Goal: Book appointment/travel/reservation

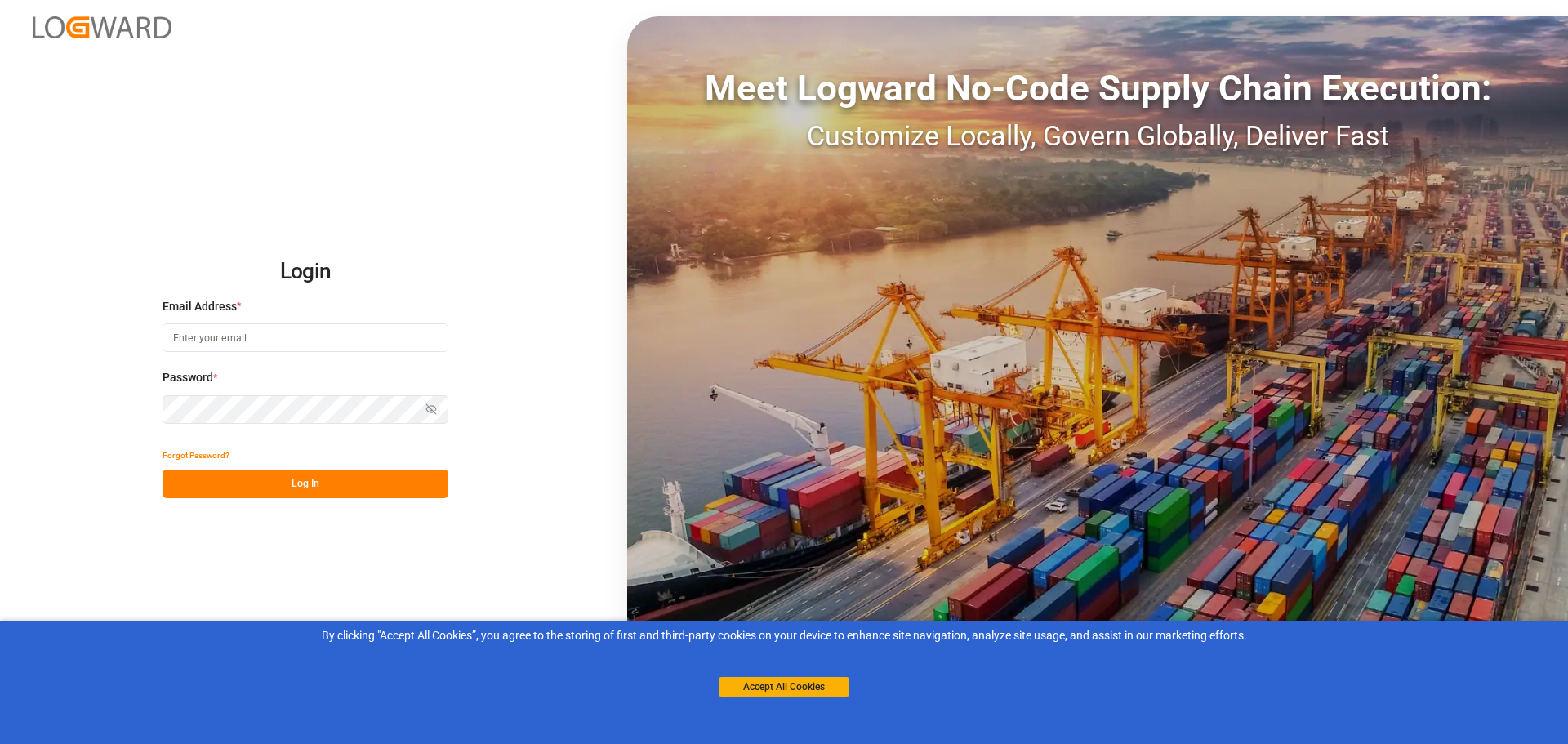
click at [238, 341] on input at bounding box center [306, 338] width 286 height 29
type input "[EMAIL_ADDRESS][DOMAIN_NAME]"
click at [261, 485] on button "Log In" at bounding box center [306, 484] width 286 height 29
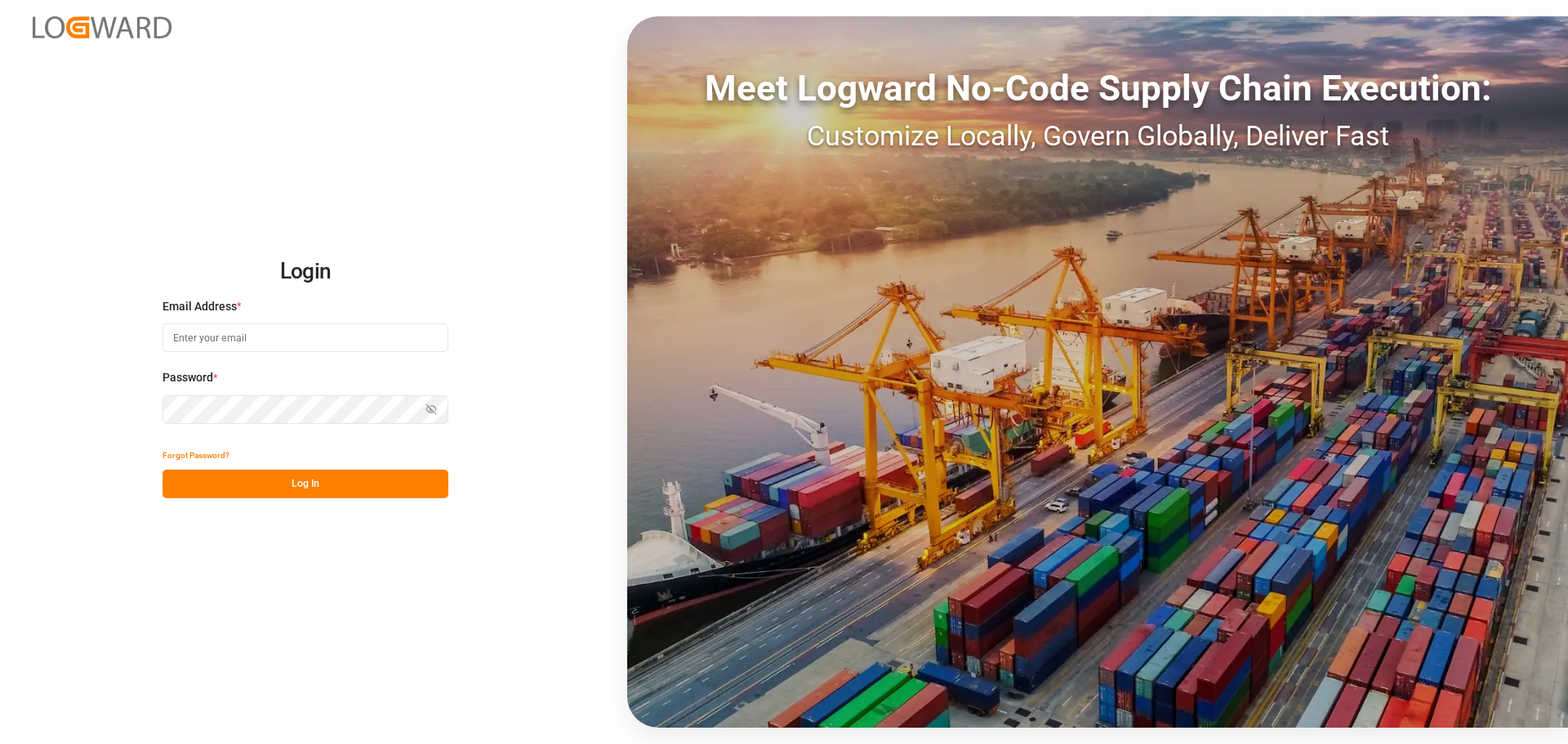
type input "[EMAIL_ADDRESS][DOMAIN_NAME]"
click at [311, 492] on button "Log In" at bounding box center [306, 484] width 286 height 29
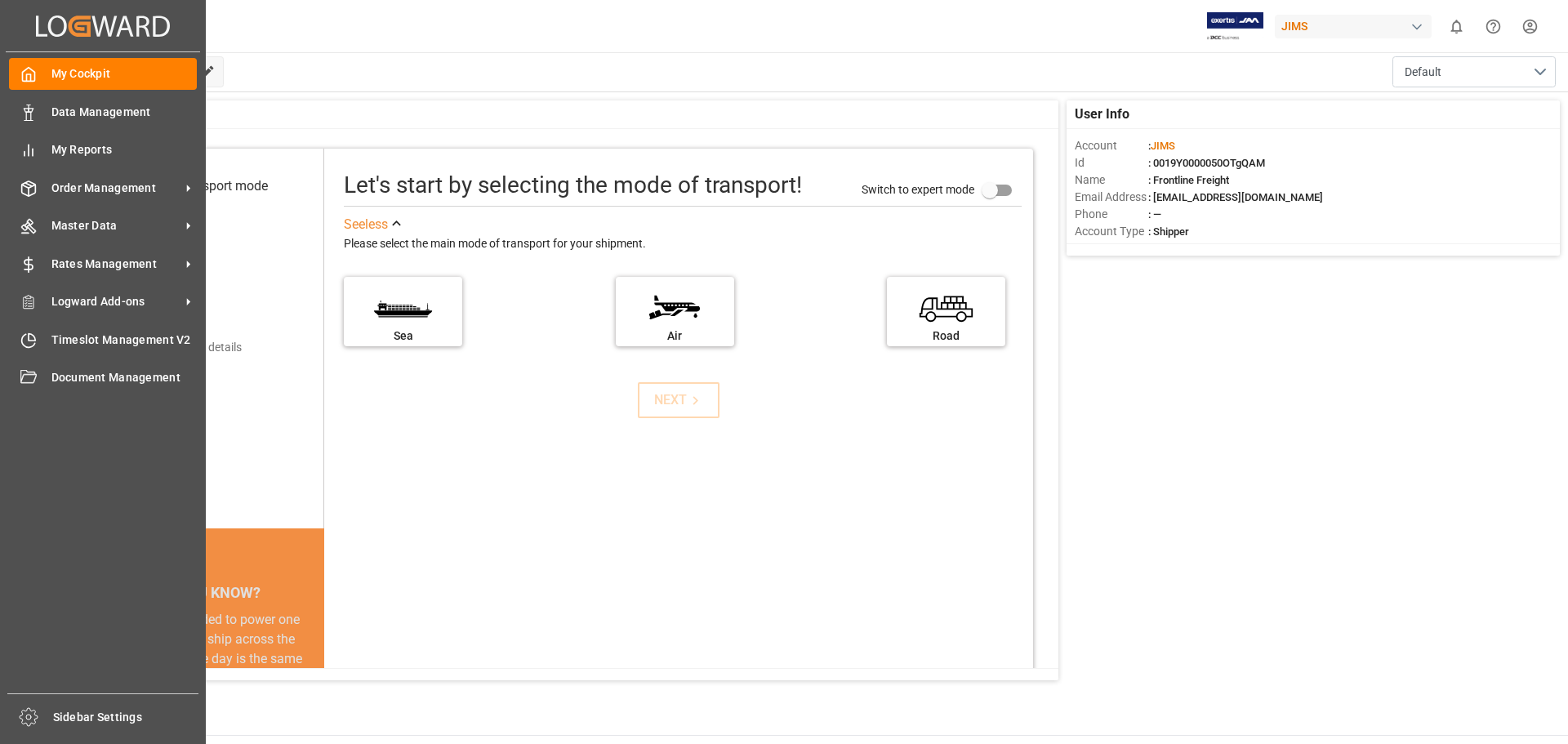
click at [35, 78] on icon at bounding box center [29, 74] width 13 height 13
click at [72, 4] on div "Created by potrace 1.15, written by [PERSON_NAME] [DATE]-[DATE] Created by potr…" at bounding box center [103, 25] width 195 height 51
click at [99, 335] on span "Timeslot Management V2" at bounding box center [124, 340] width 146 height 17
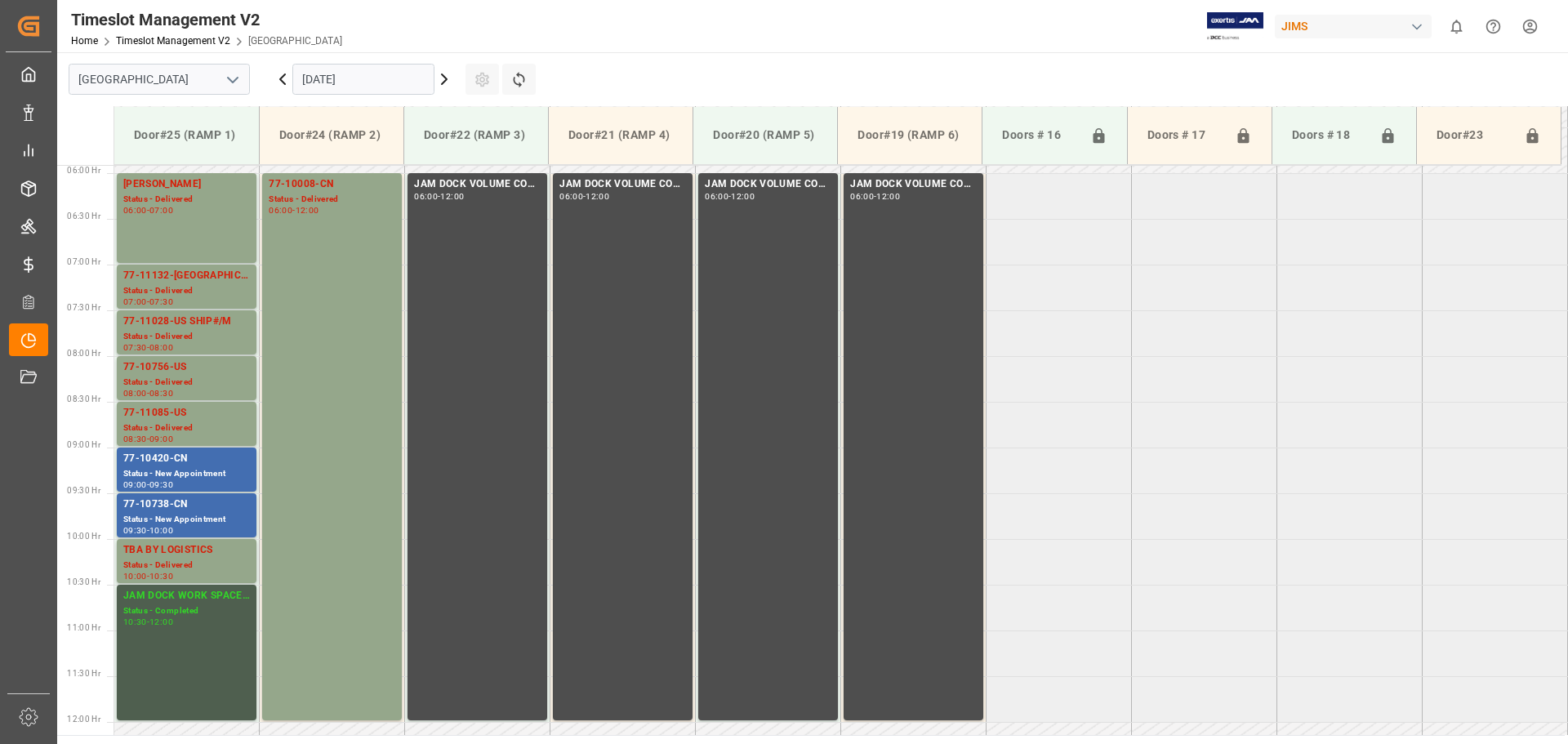
scroll to position [569, 0]
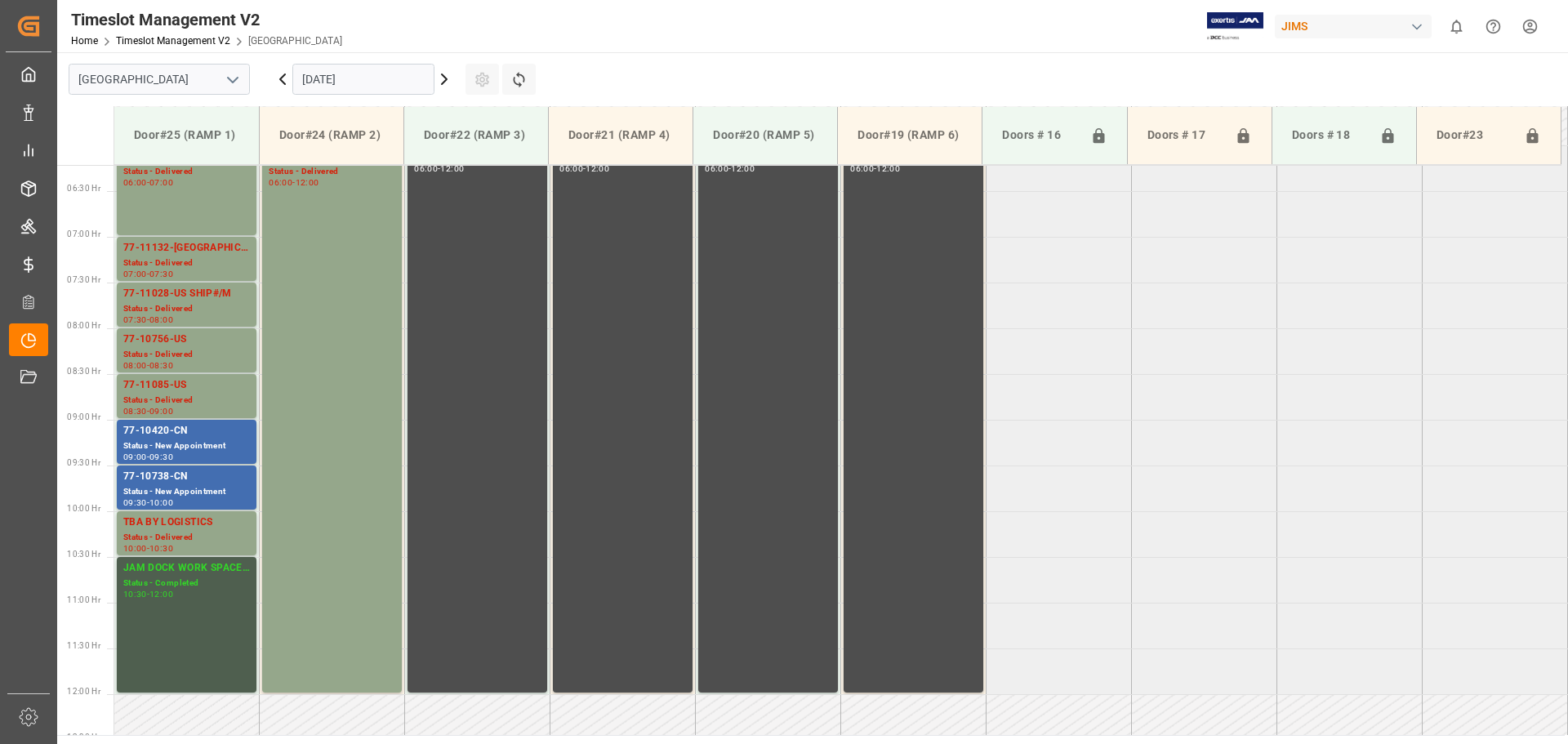
click at [448, 85] on icon at bounding box center [444, 79] width 19 height 19
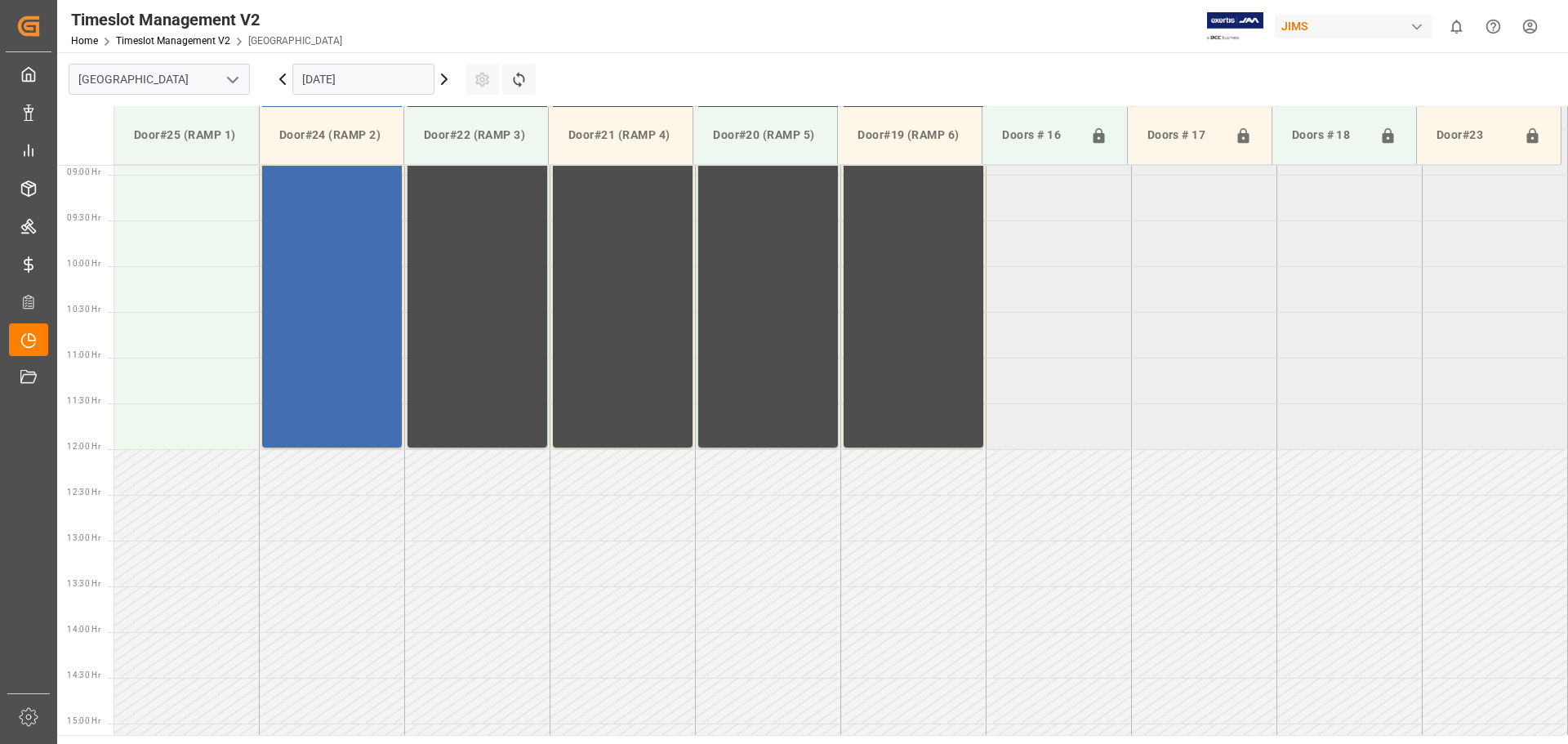
scroll to position [487, 0]
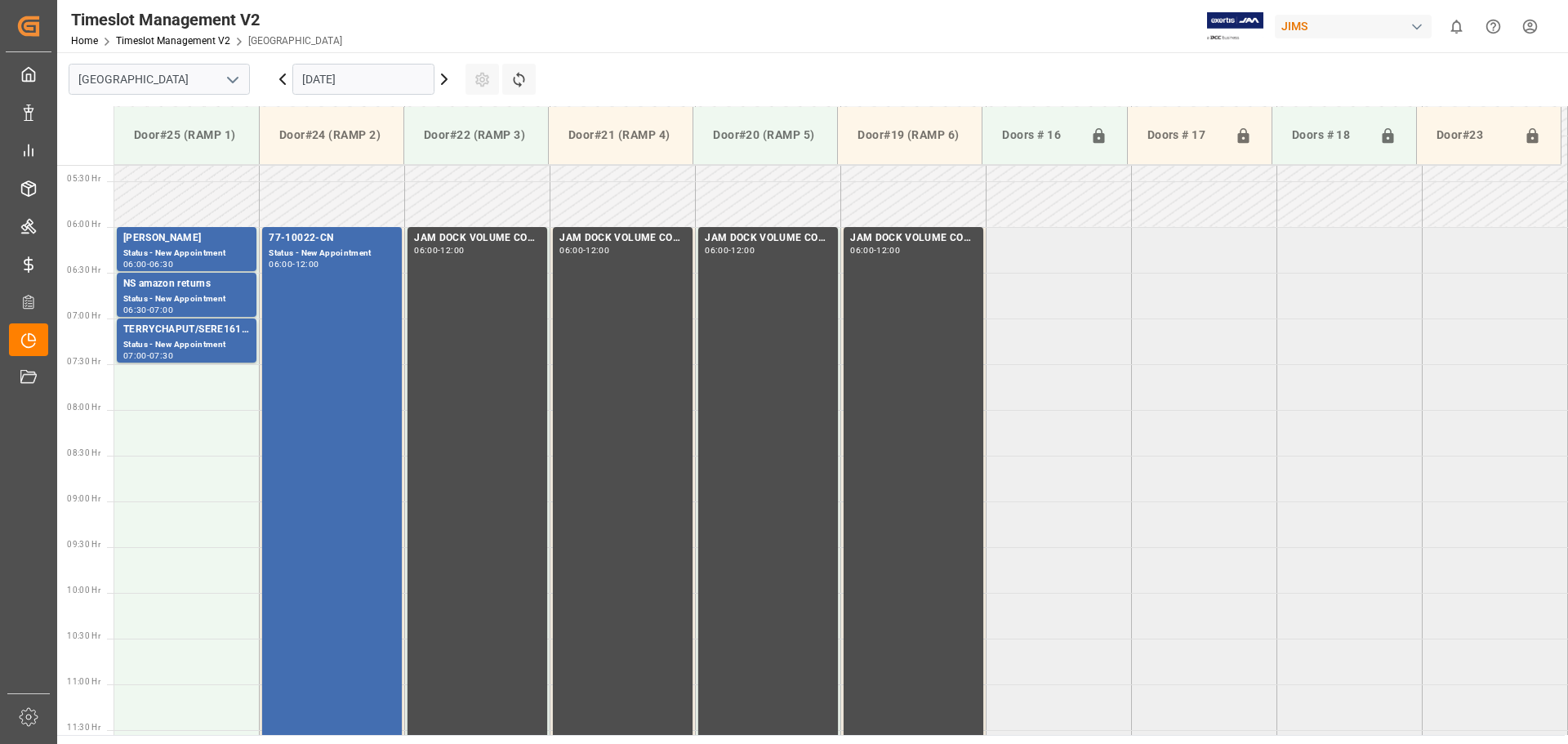
click at [441, 85] on icon at bounding box center [444, 79] width 19 height 19
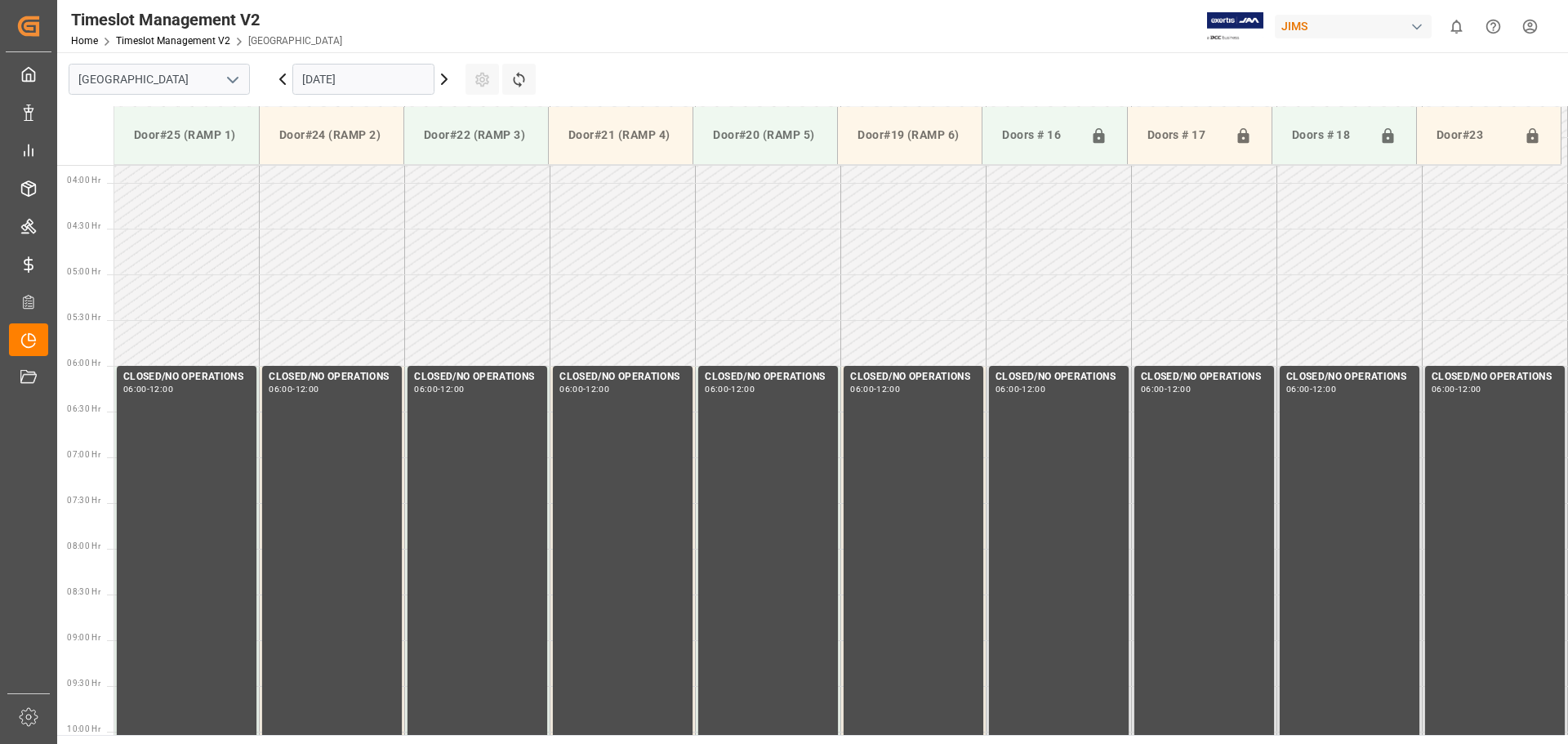
scroll to position [324, 0]
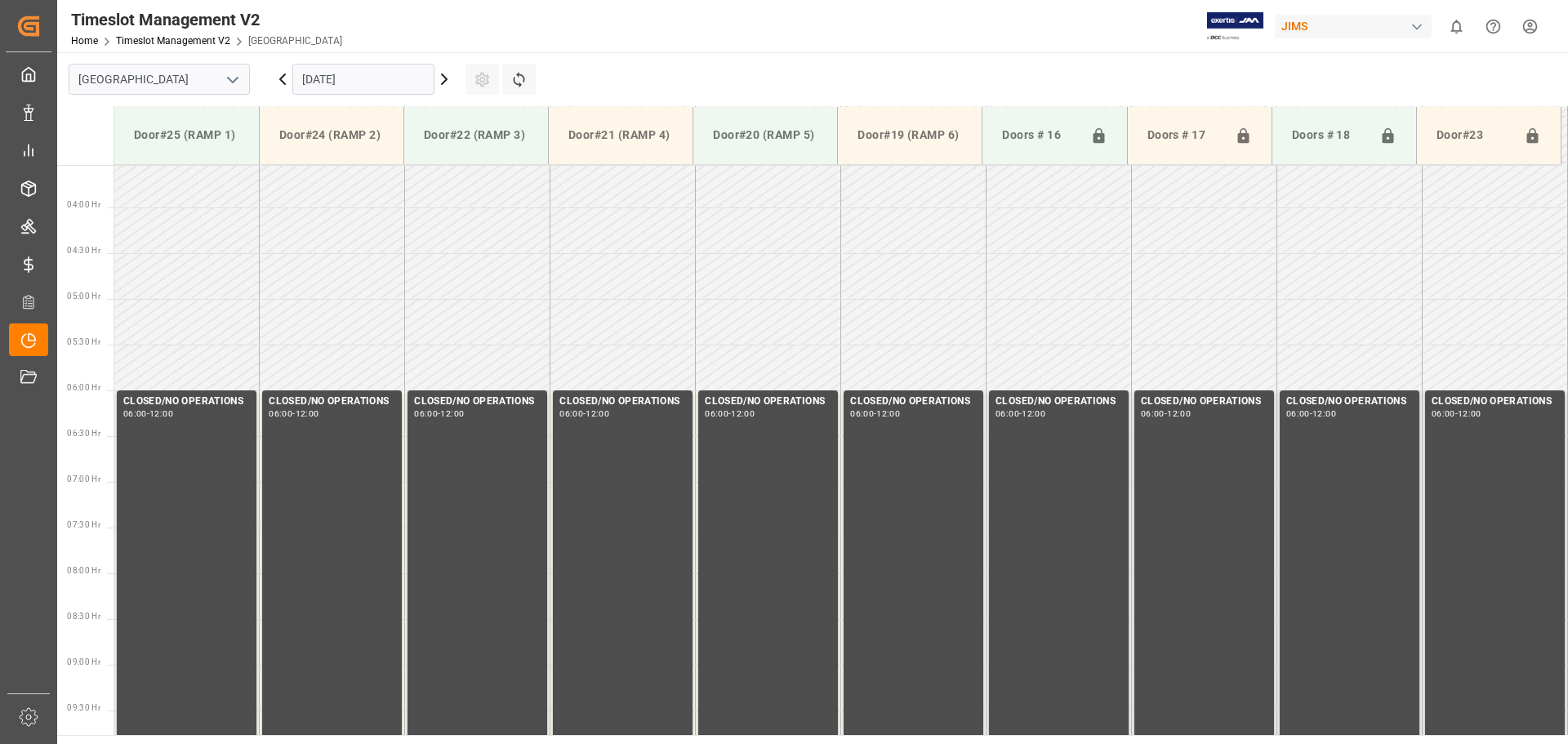
click at [283, 79] on icon at bounding box center [282, 79] width 19 height 19
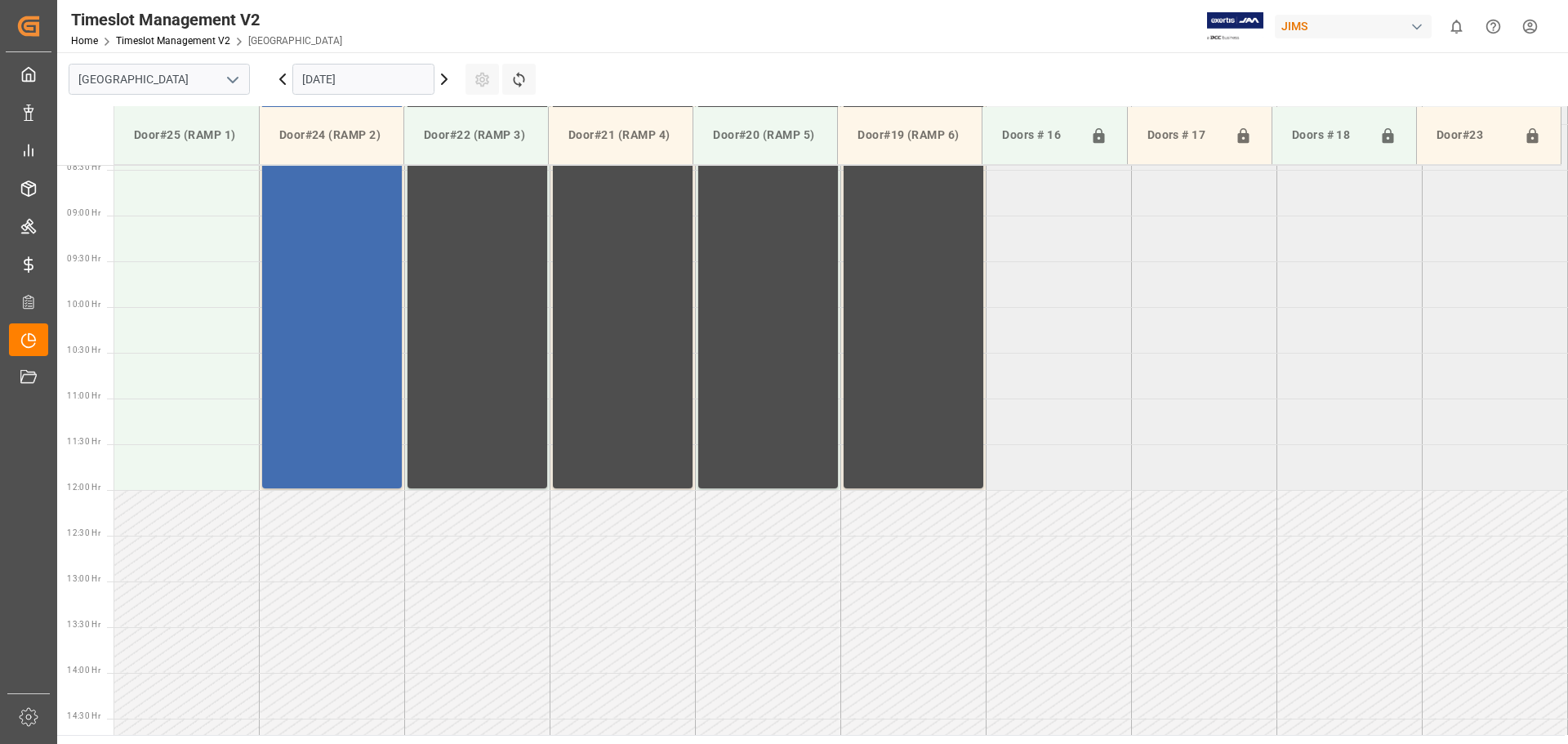
scroll to position [813, 0]
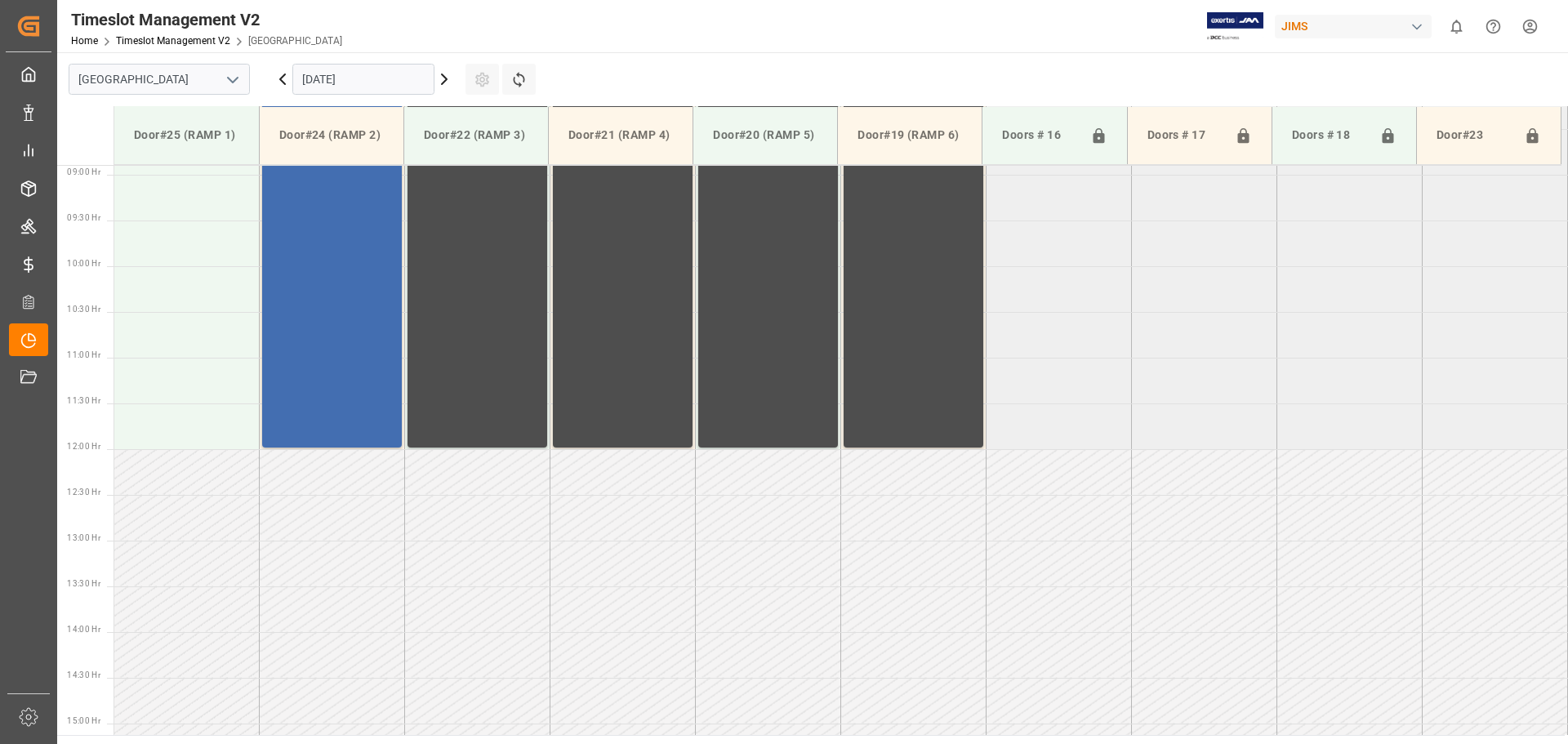
click at [282, 91] on div "[DATE]" at bounding box center [363, 79] width 204 height 54
click at [280, 84] on icon at bounding box center [282, 79] width 19 height 19
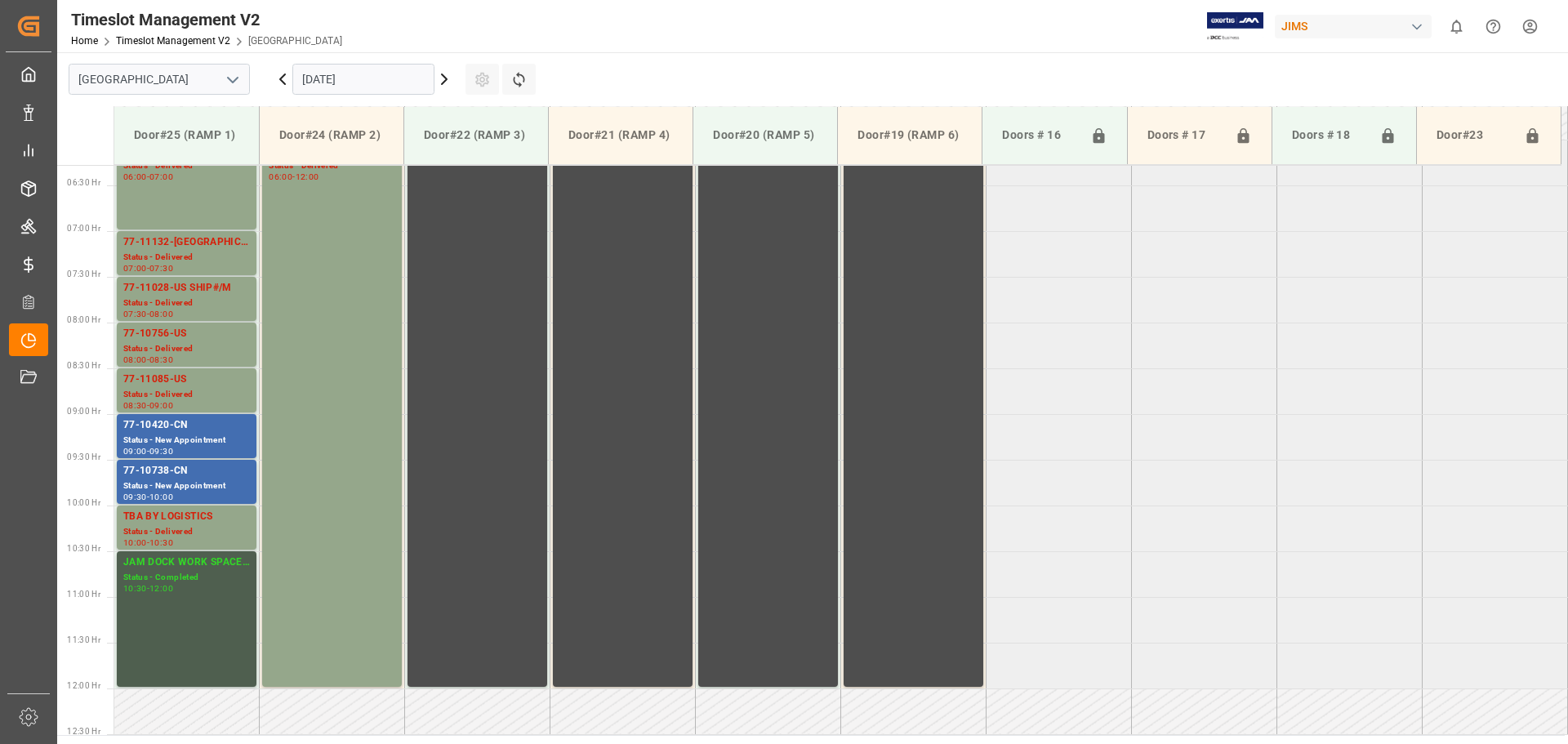
scroll to position [487, 0]
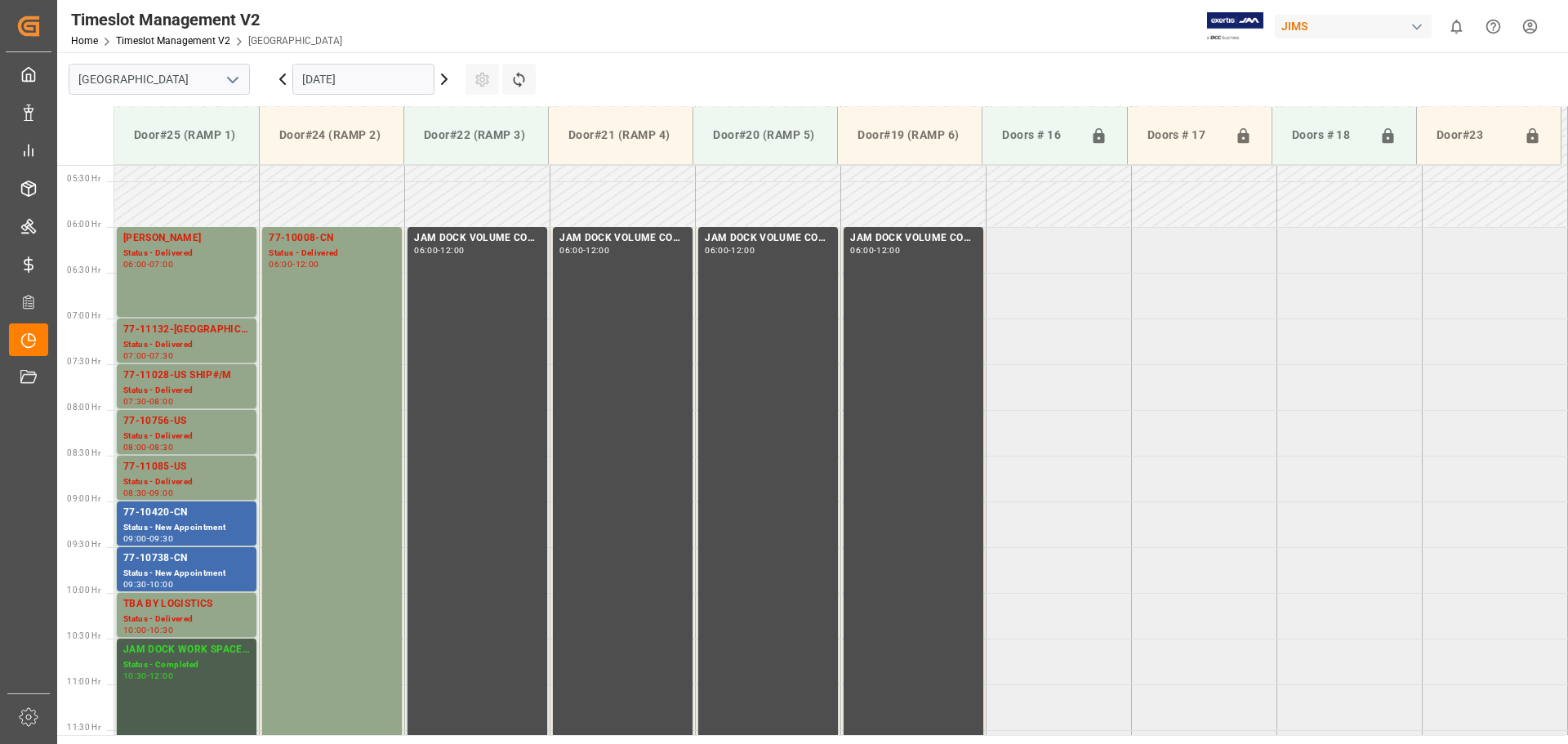
click at [448, 81] on icon at bounding box center [444, 79] width 19 height 19
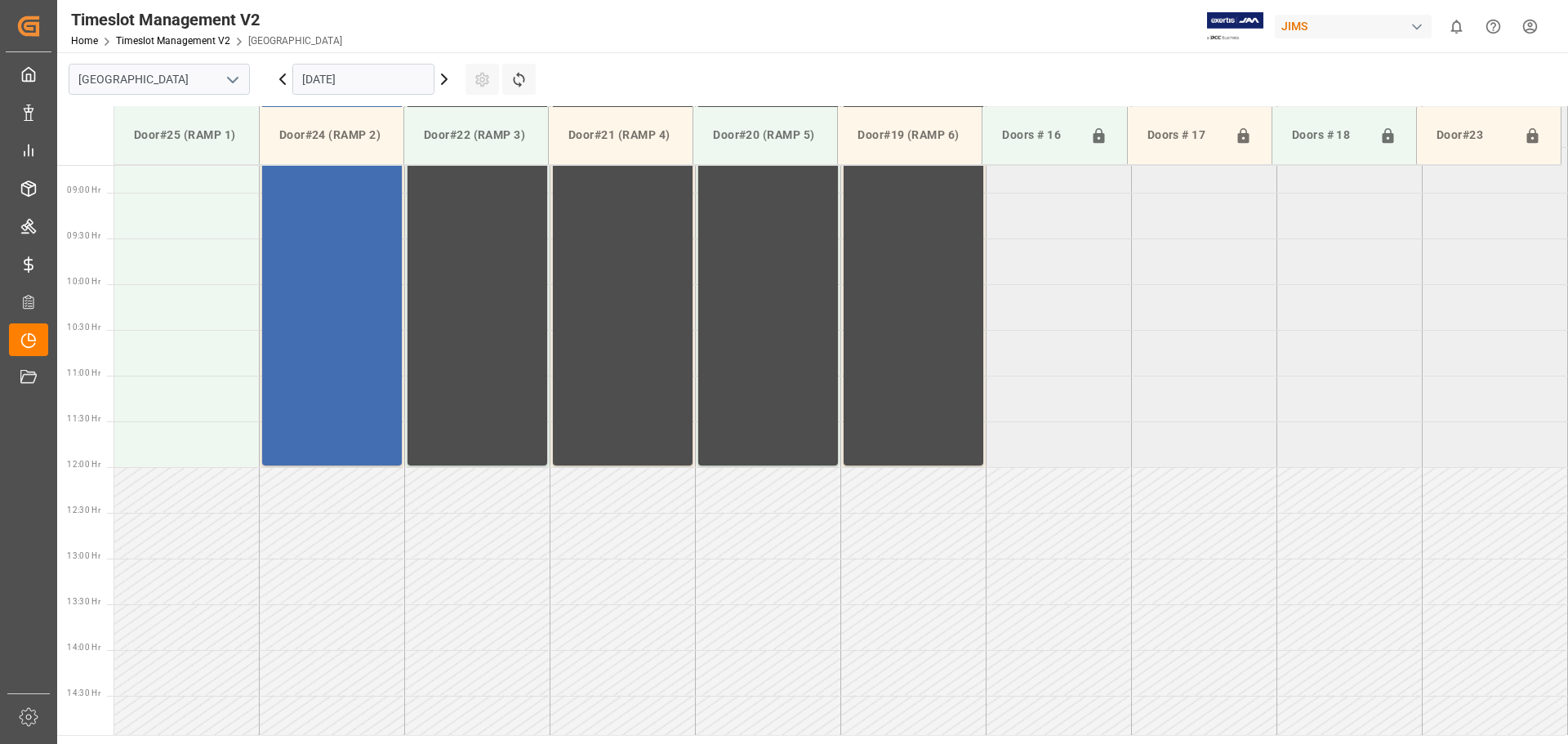
scroll to position [813, 0]
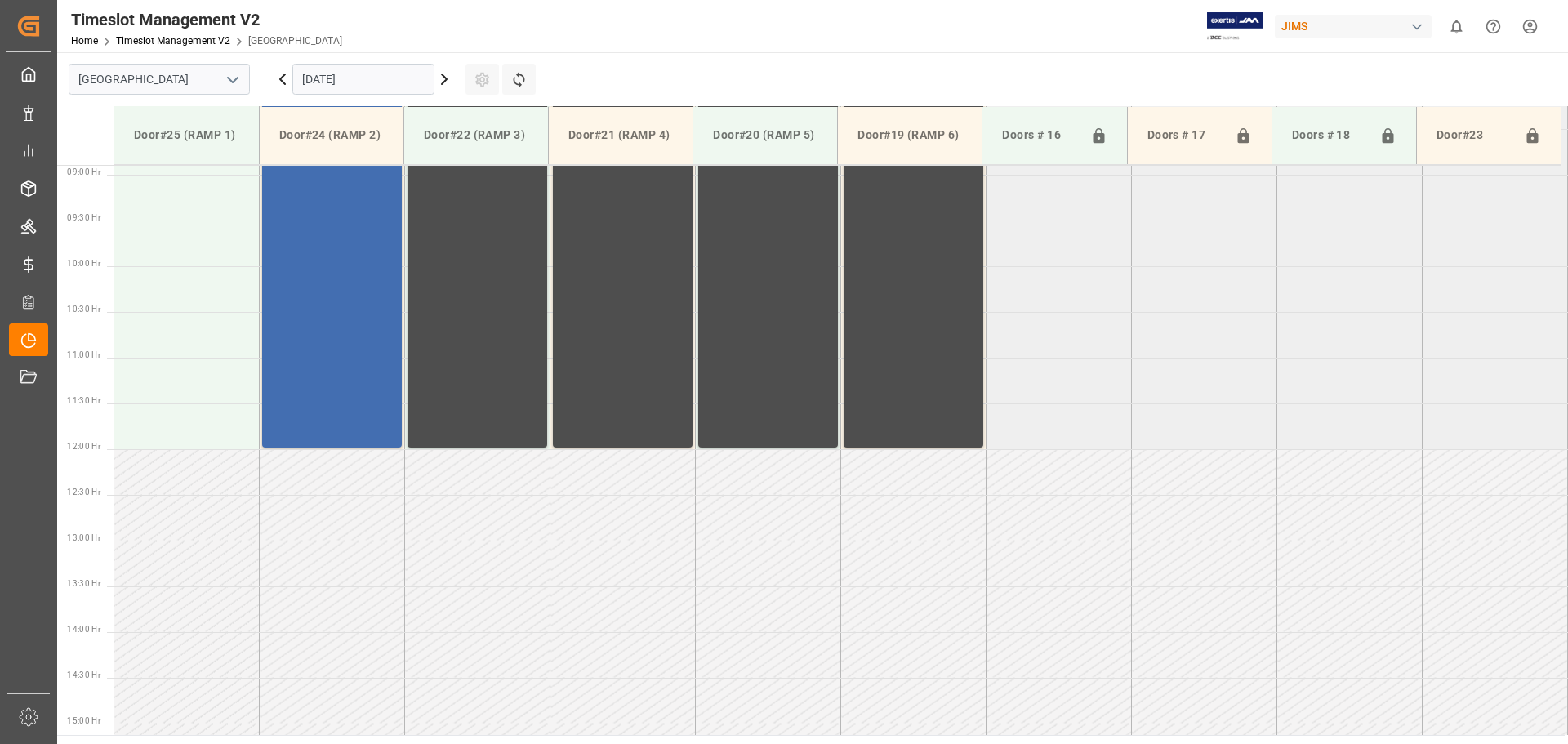
click at [151, 281] on td at bounding box center [187, 288] width 146 height 45
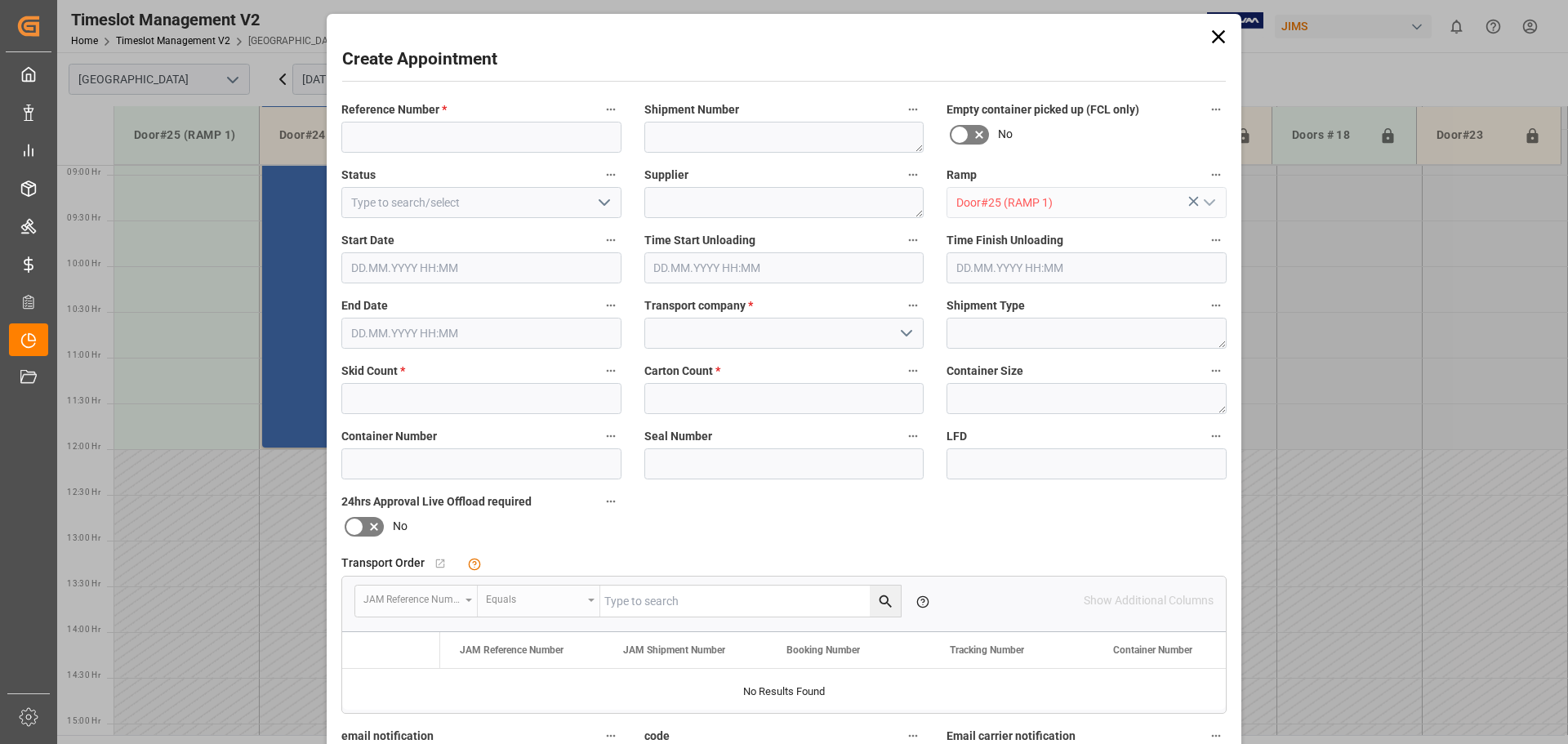
type input "[DATE] 10:00"
type input "[DATE] 10:30"
click at [414, 129] on input at bounding box center [481, 137] width 280 height 31
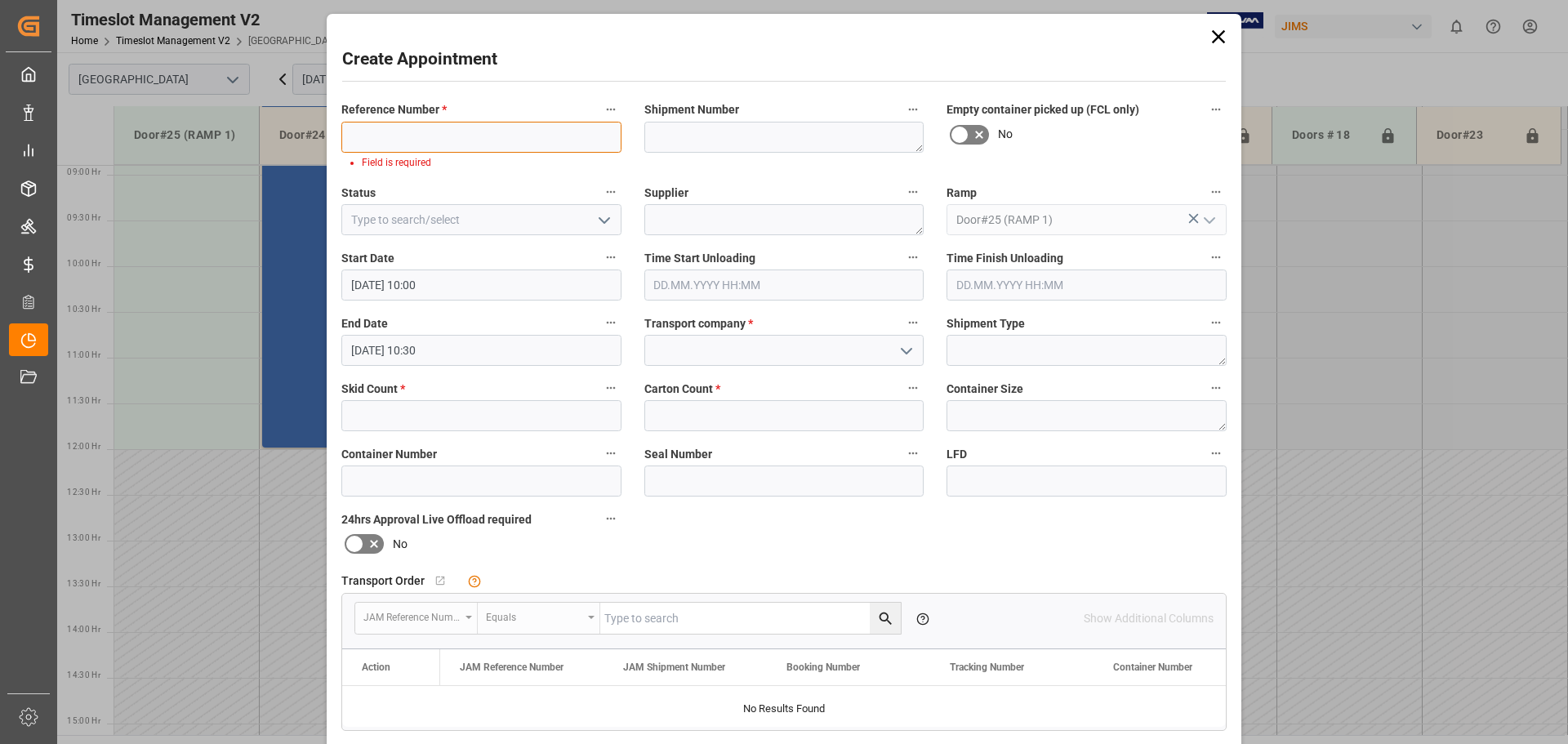
paste input "77-11130-[GEOGRAPHIC_DATA]"
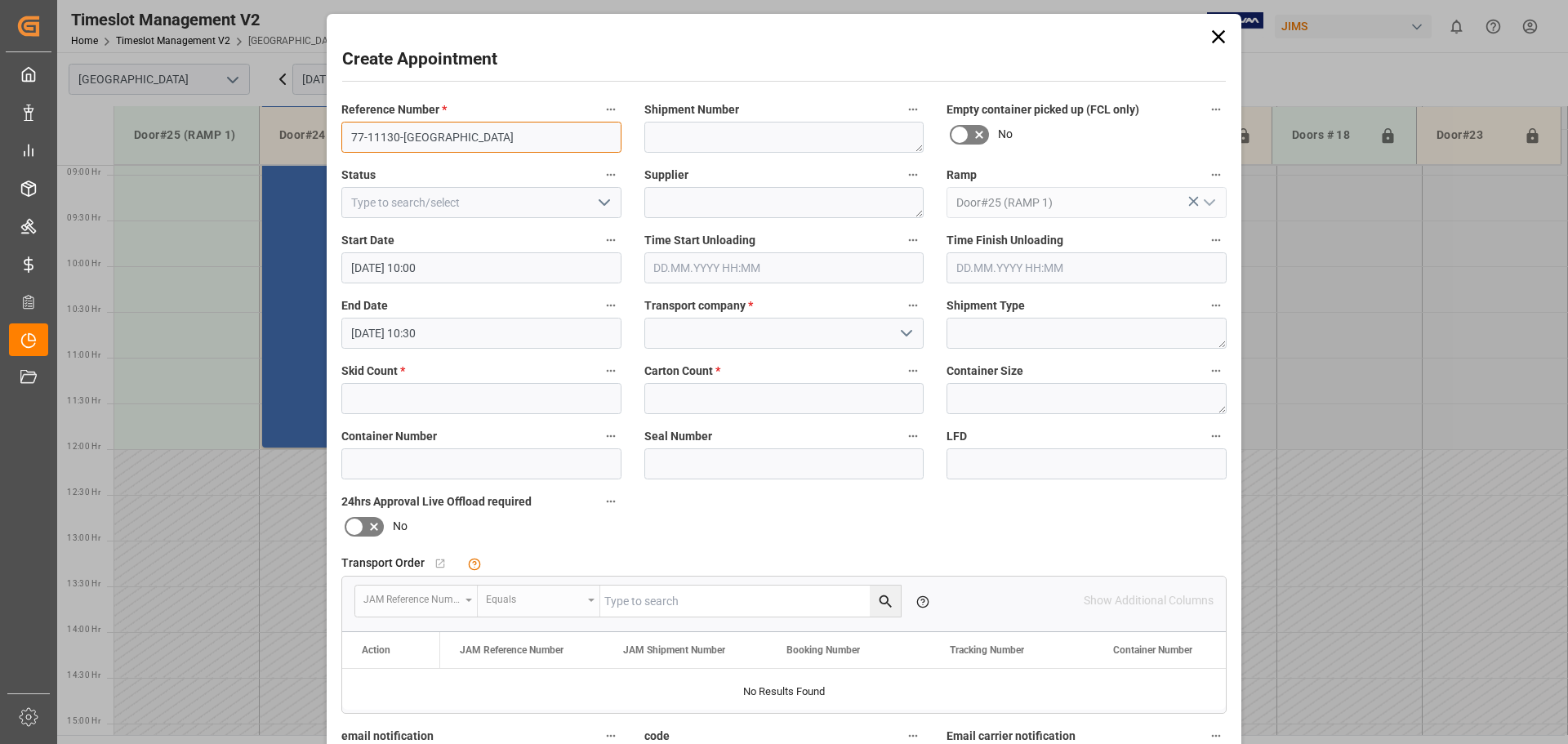
type input "77-11130-[GEOGRAPHIC_DATA]"
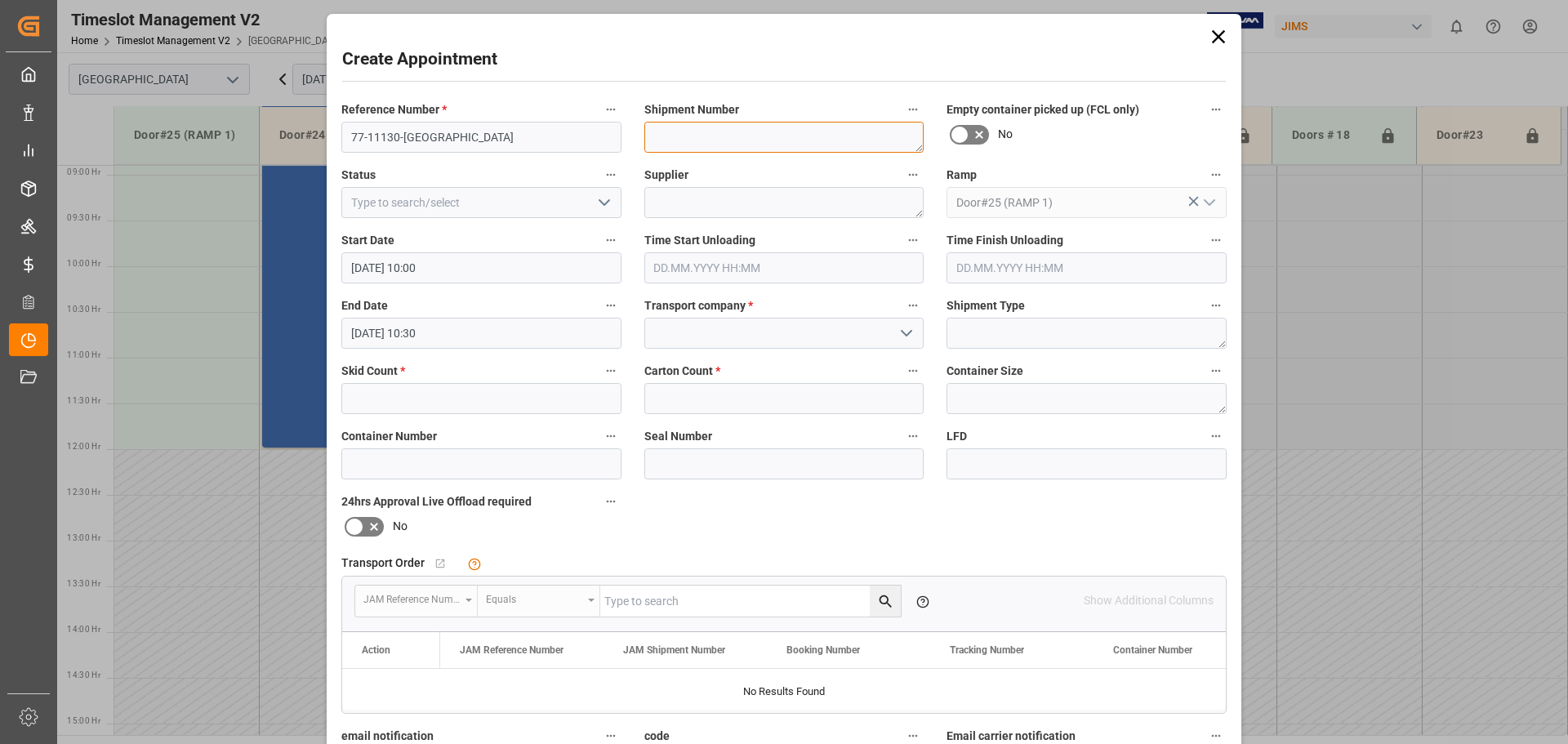
click at [688, 142] on textarea at bounding box center [784, 137] width 280 height 31
click at [686, 325] on input at bounding box center [784, 333] width 280 height 31
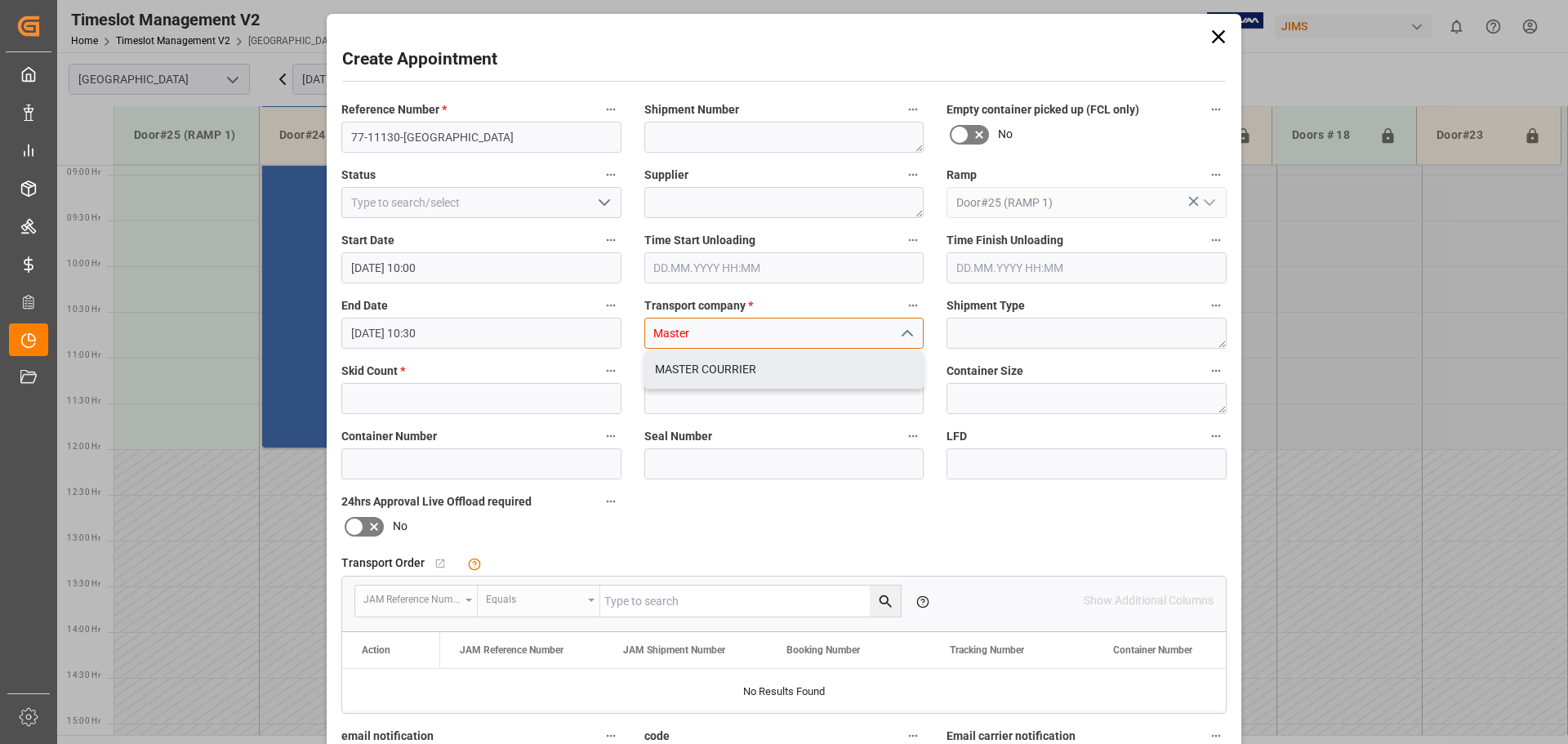
click at [768, 374] on div "MASTER COURRIER" at bounding box center [784, 369] width 279 height 37
type input "MASTER COURRIER"
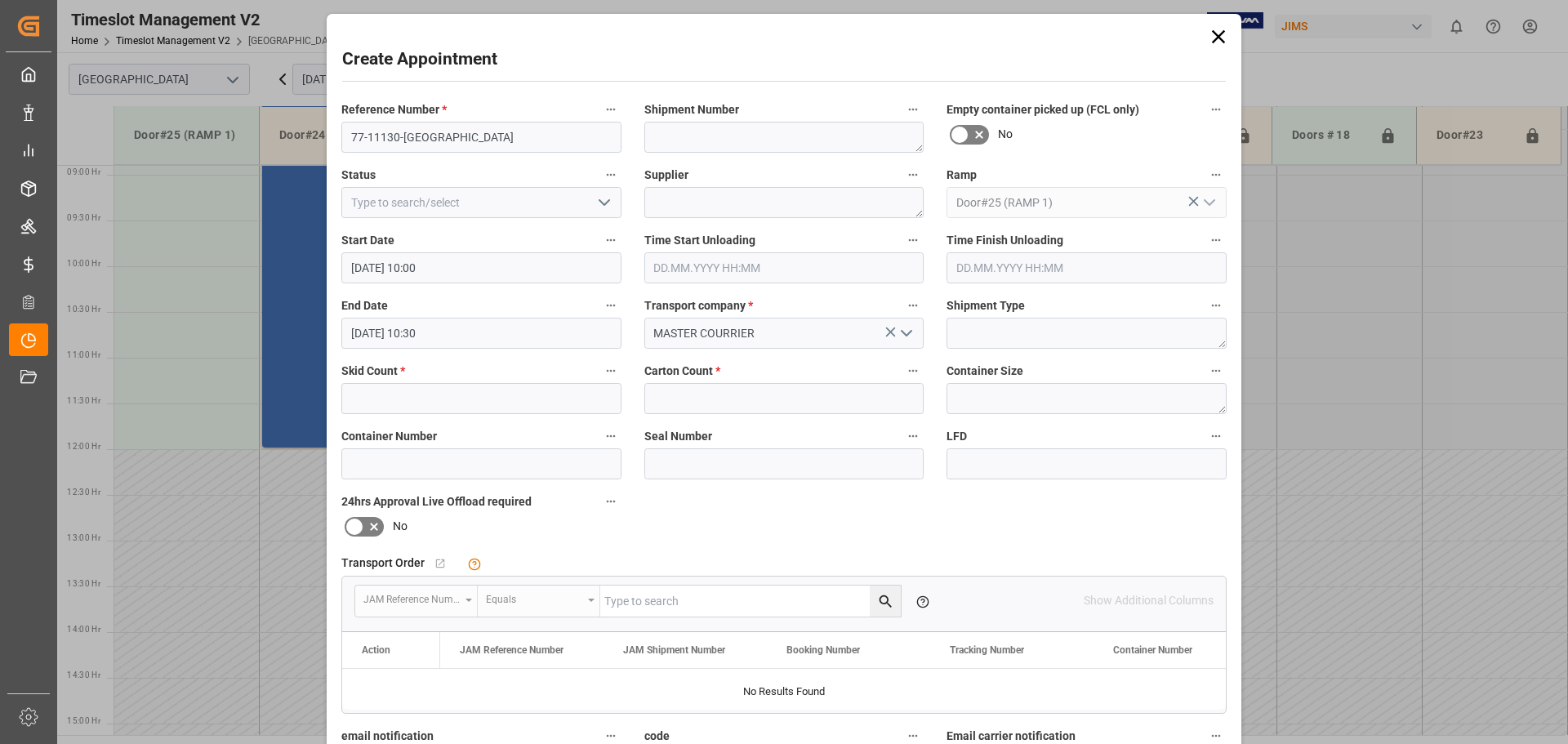
click at [705, 414] on div "Carton Count *" at bounding box center [784, 387] width 303 height 66
click at [702, 404] on input "text" at bounding box center [784, 398] width 280 height 31
click at [535, 399] on input "text" at bounding box center [481, 398] width 280 height 31
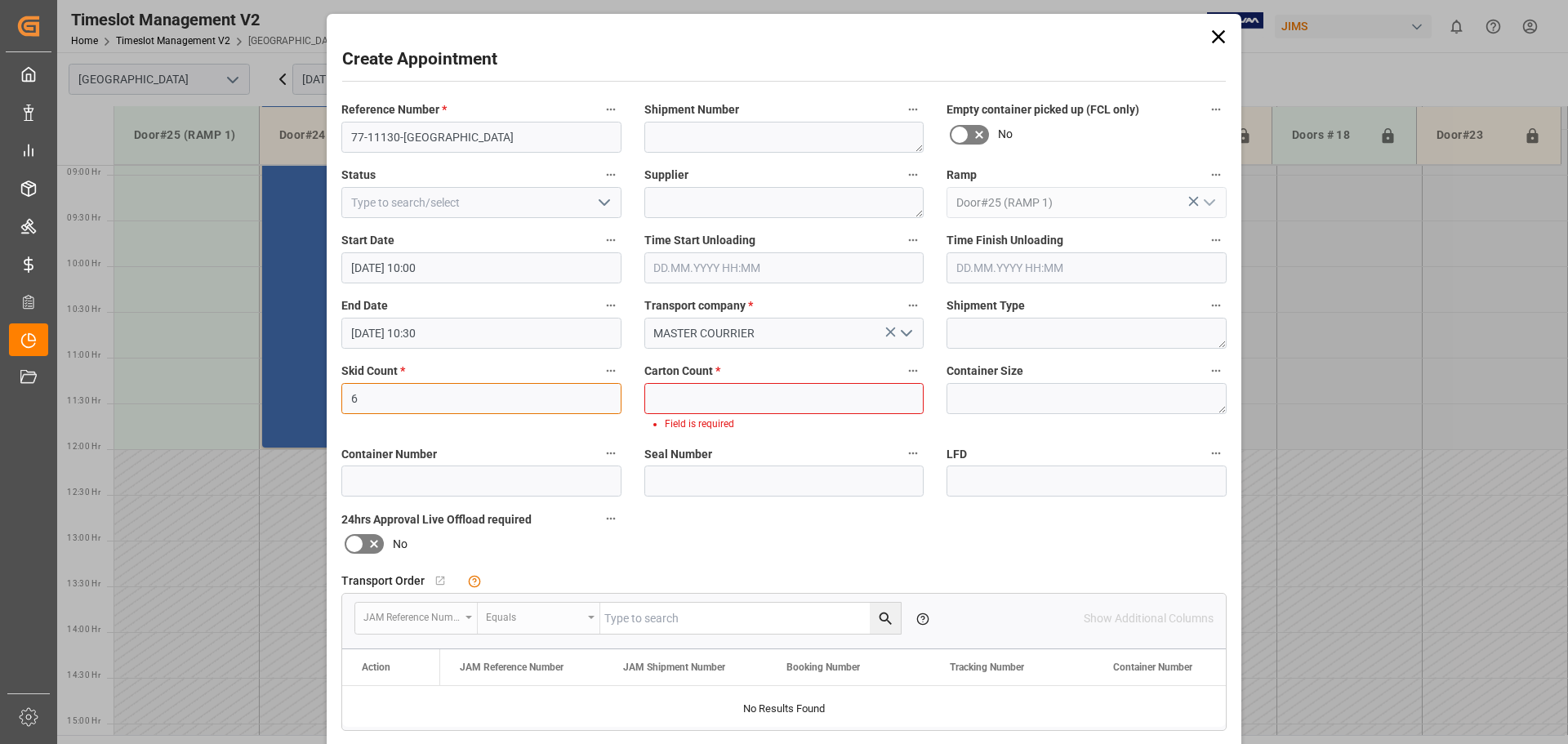
type input "6"
drag, startPoint x: 723, startPoint y: 410, endPoint x: 661, endPoint y: 328, distance: 102.8
click at [722, 407] on input "text" at bounding box center [784, 398] width 280 height 31
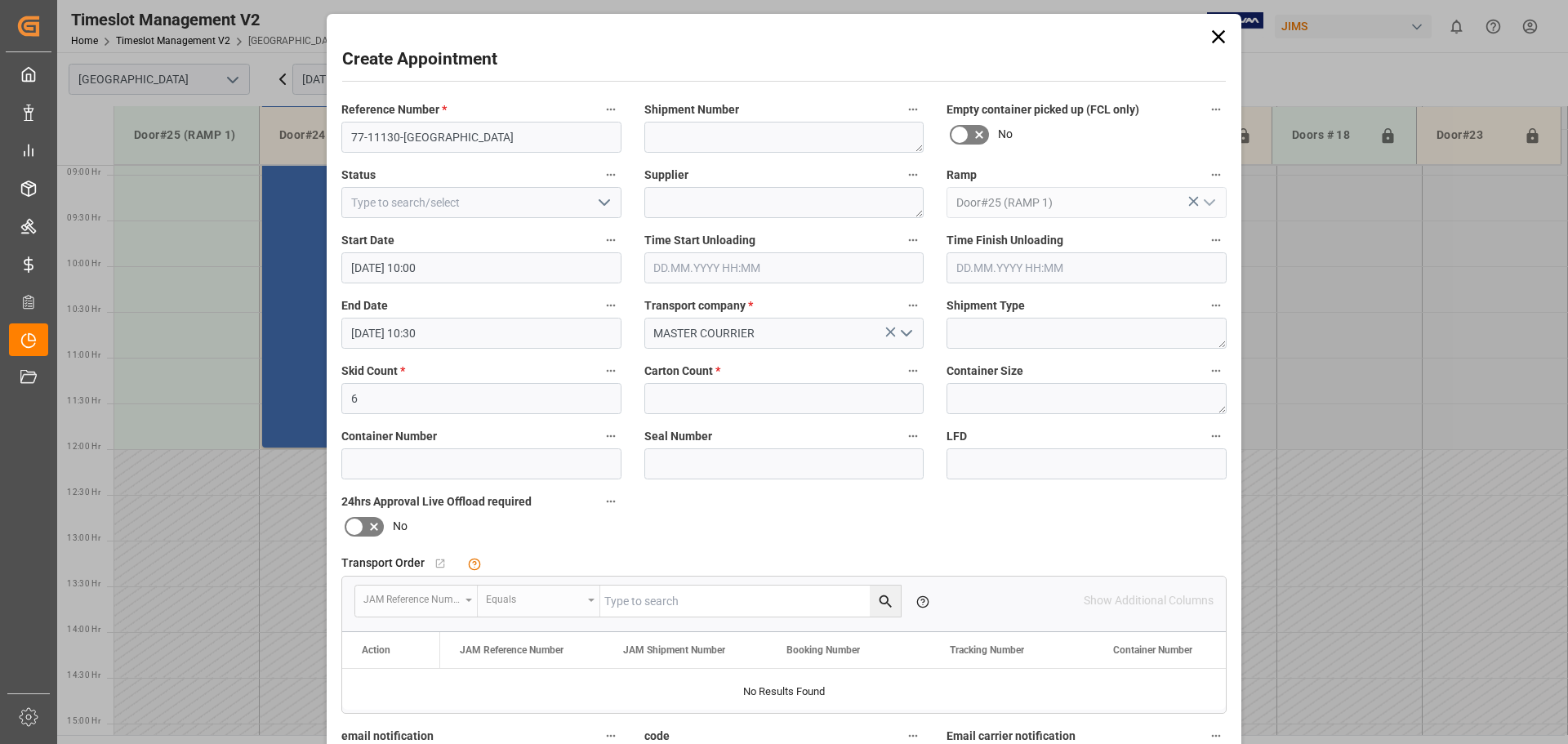
click at [625, 544] on div "24hrs Approval Live Offload required No" at bounding box center [481, 515] width 303 height 61
click at [691, 397] on input "text" at bounding box center [784, 398] width 280 height 31
click at [645, 517] on div "Reference Number * 77-11130-US Shipment Number Empty container picked up (FCL o…" at bounding box center [784, 504] width 908 height 822
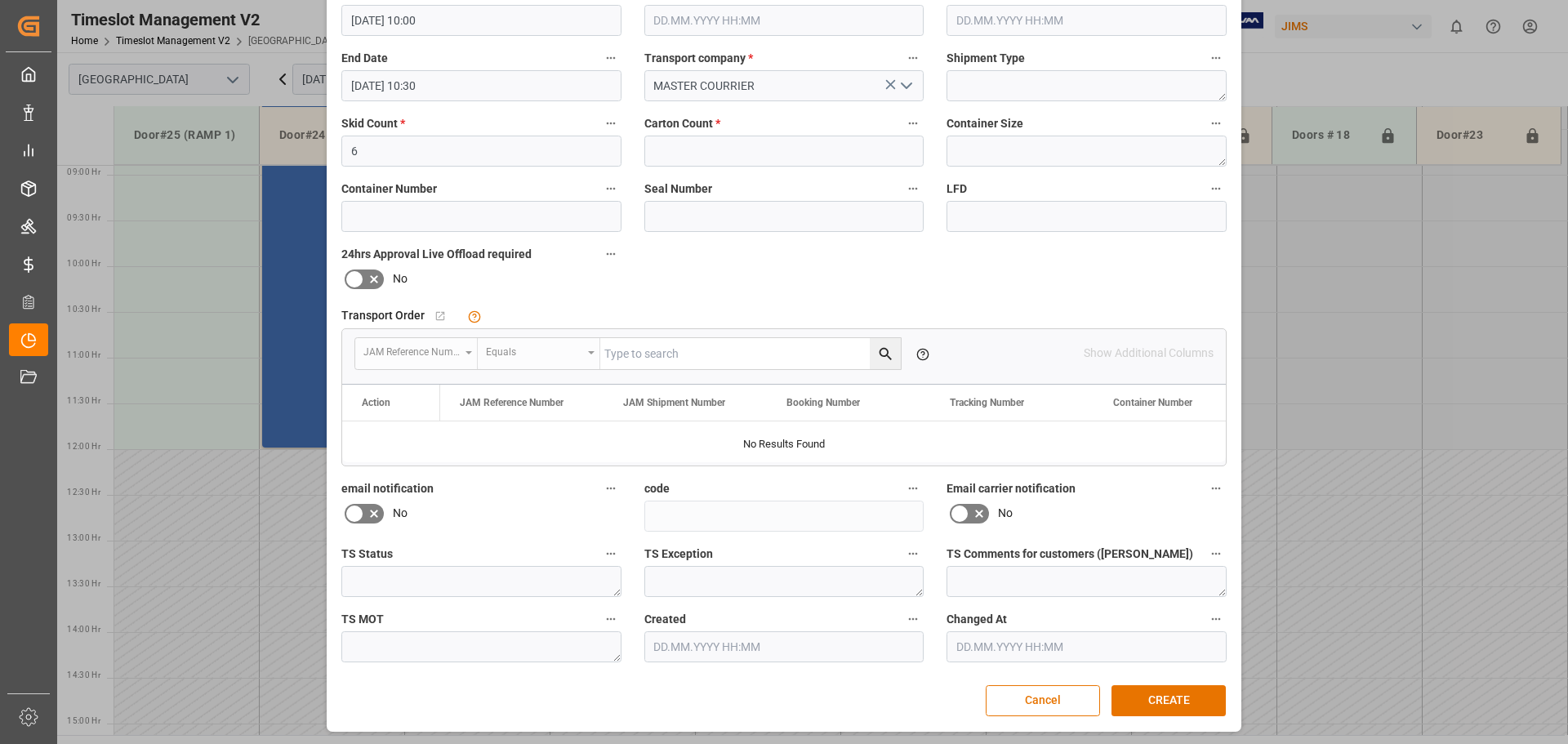
scroll to position [249, 0]
click at [1160, 704] on button "CREATE" at bounding box center [1168, 699] width 115 height 31
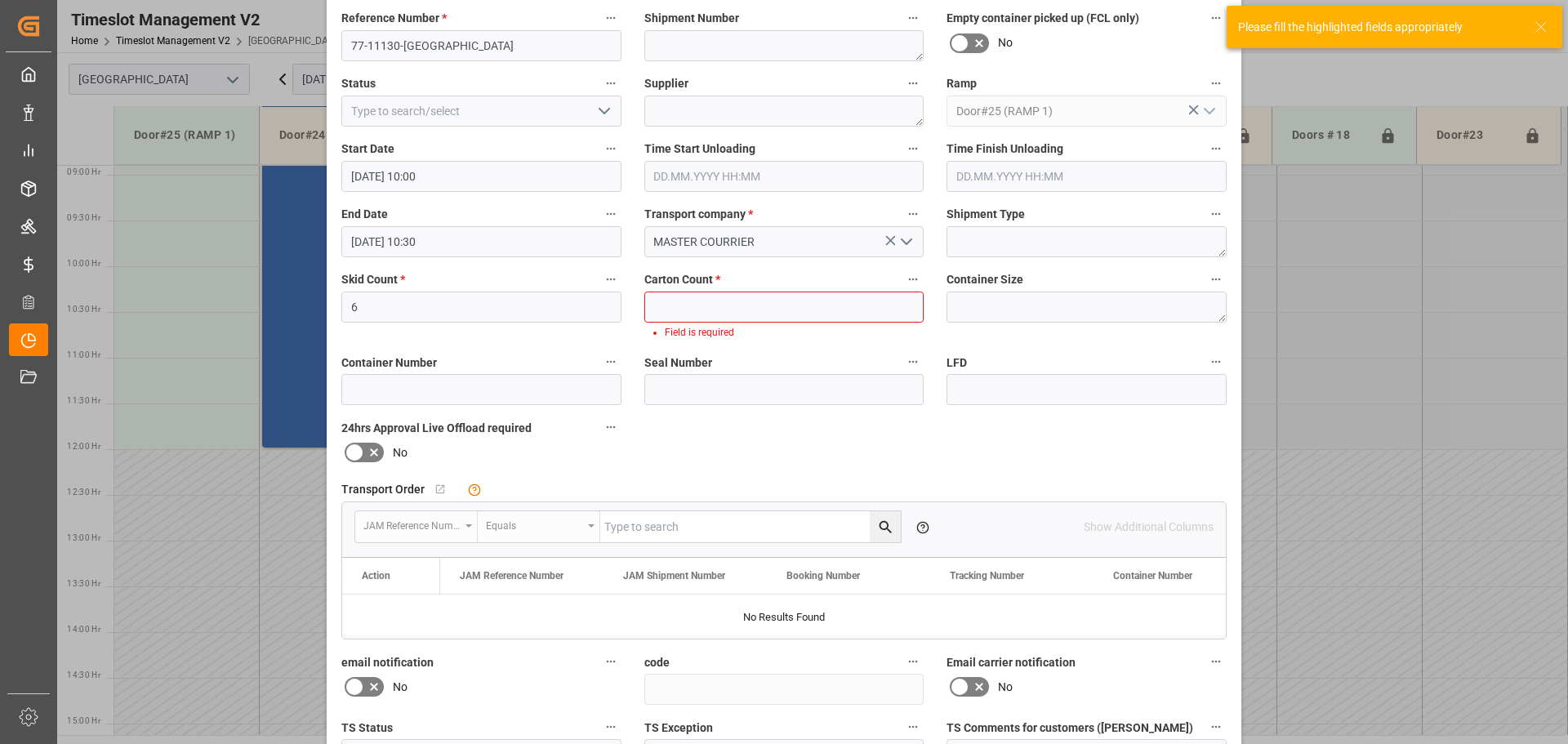
scroll to position [0, 0]
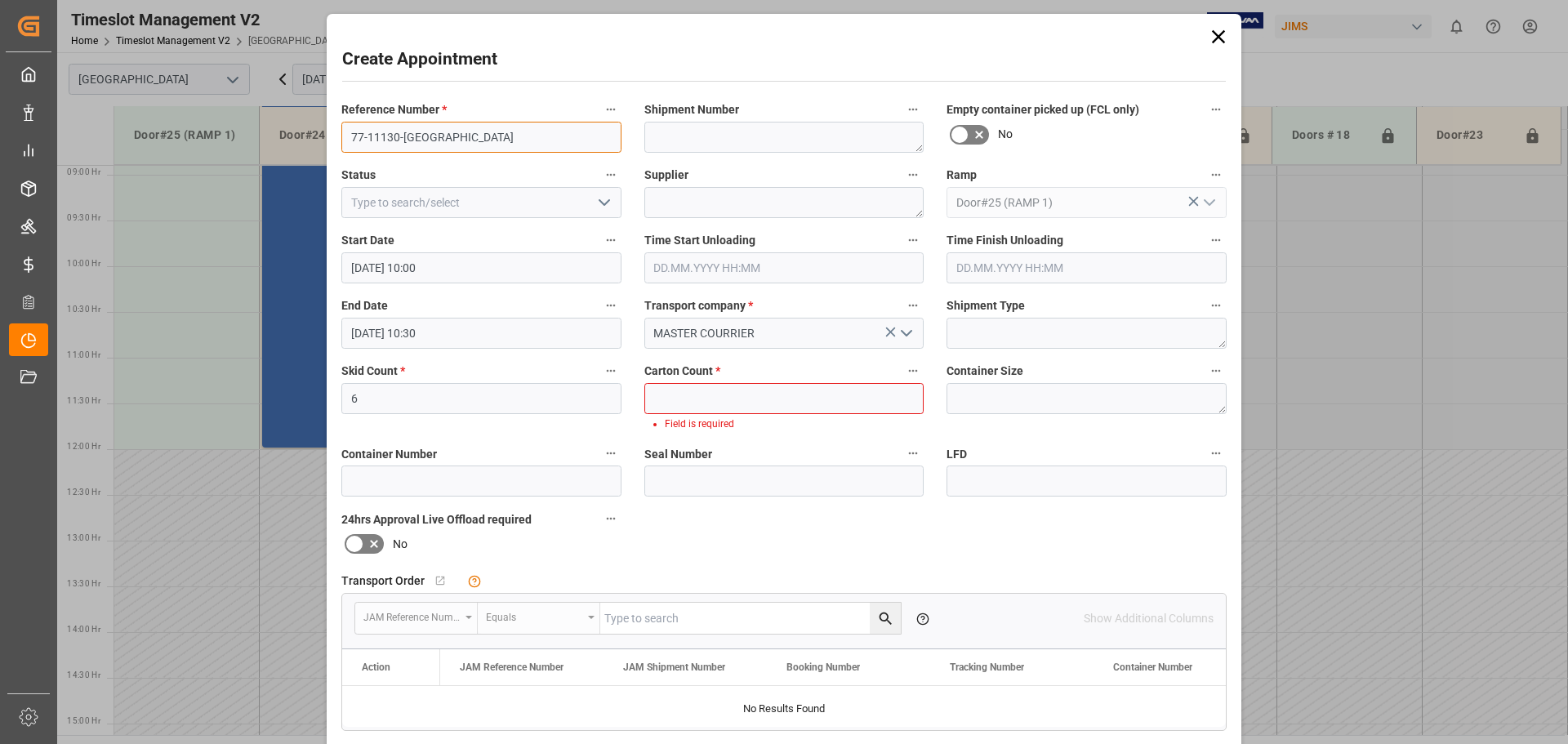
drag, startPoint x: 458, startPoint y: 135, endPoint x: 360, endPoint y: 130, distance: 98.1
click at [360, 130] on input "77-11130-[GEOGRAPHIC_DATA]" at bounding box center [481, 137] width 280 height 31
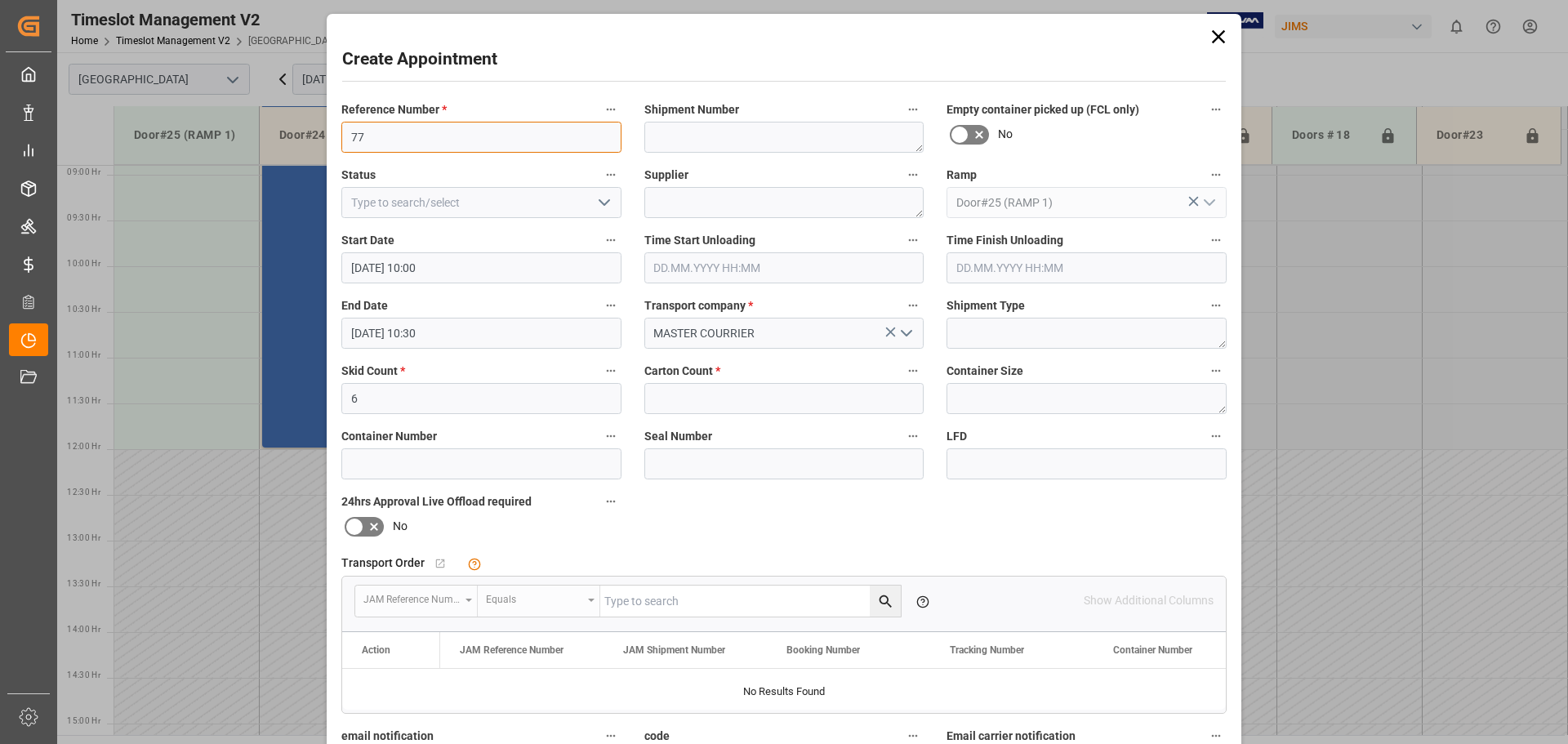
type input "7"
paste input "7711086US"
type input "77-11086-US"
click at [420, 404] on input "6" at bounding box center [481, 398] width 280 height 31
type input "8"
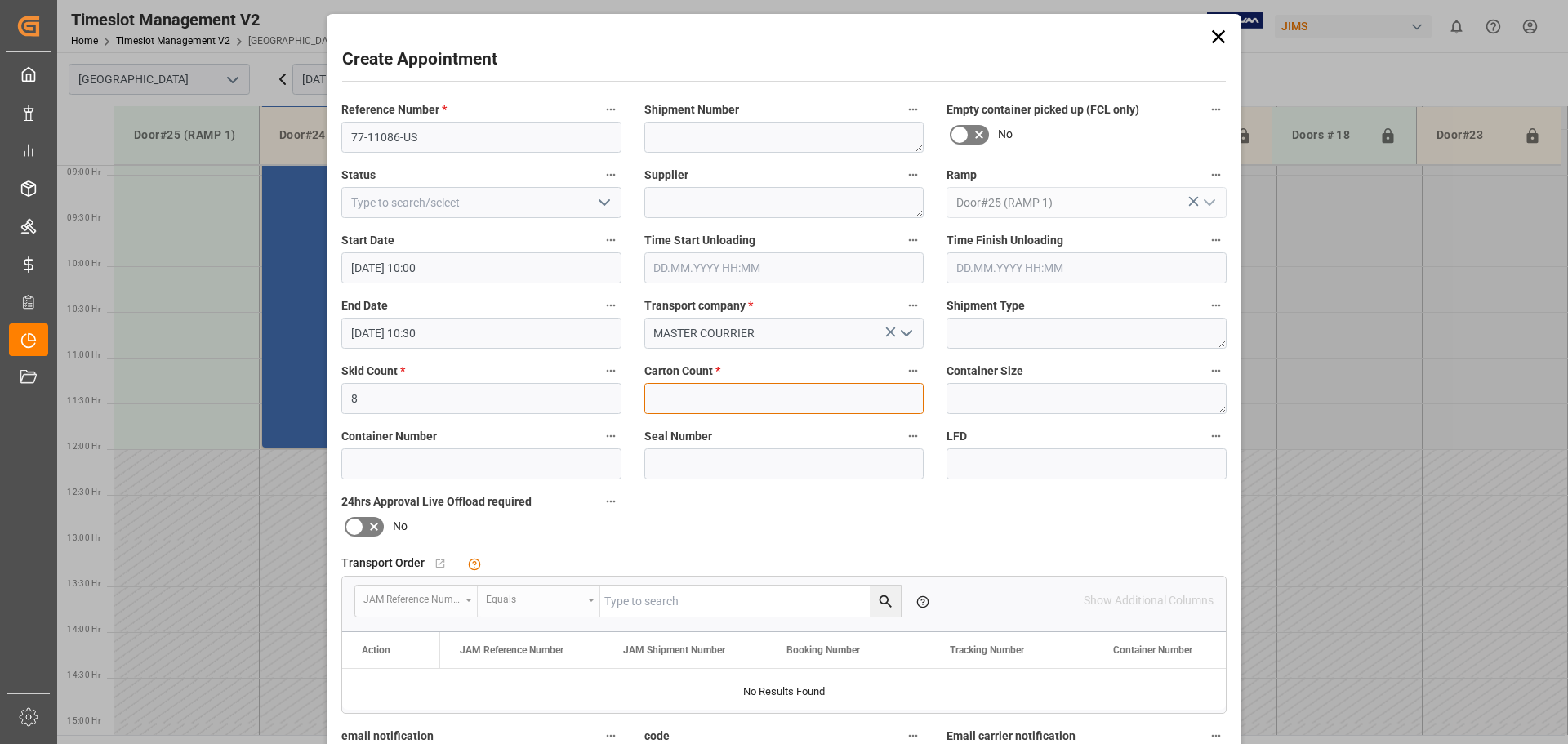
click at [694, 385] on input "text" at bounding box center [784, 398] width 280 height 31
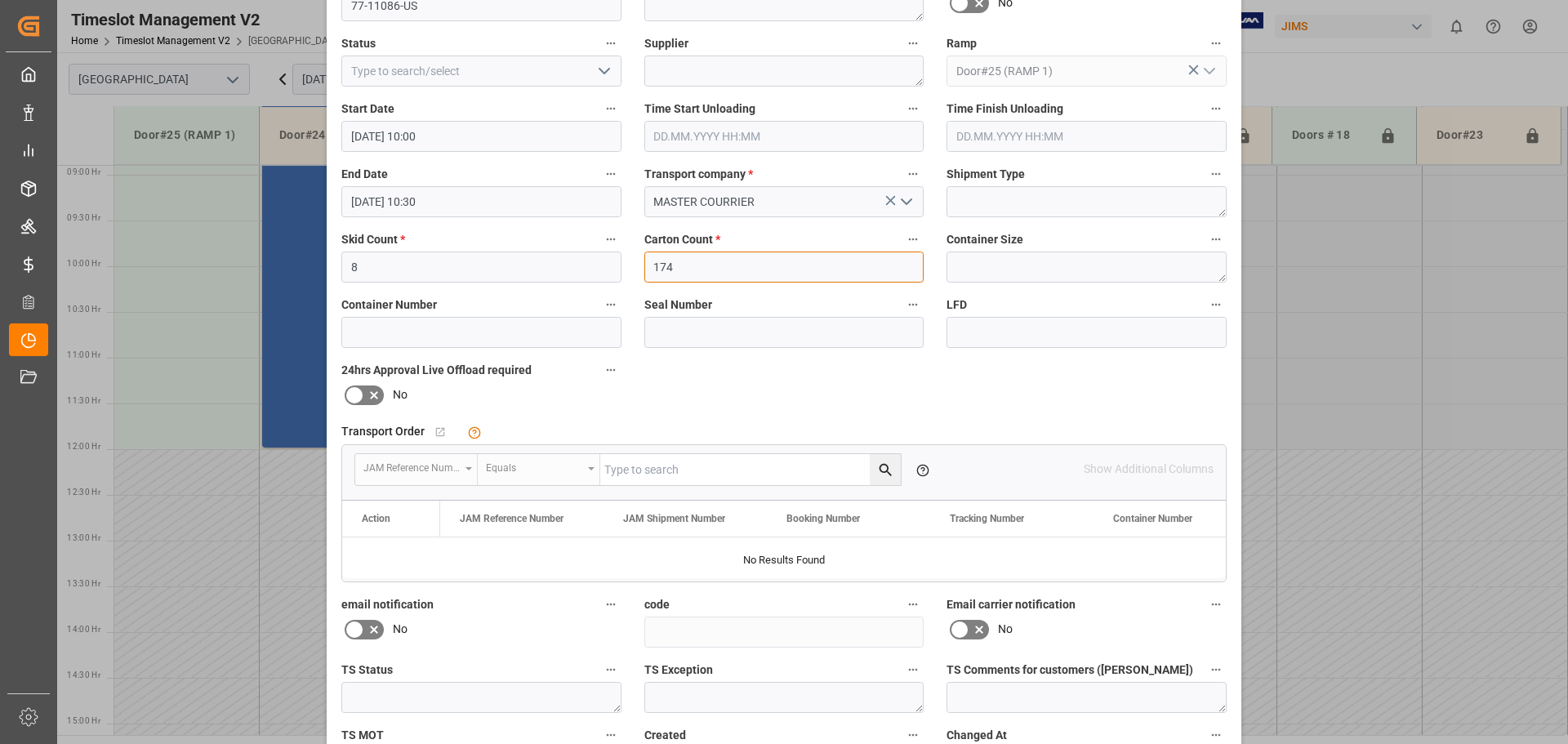
scroll to position [163, 0]
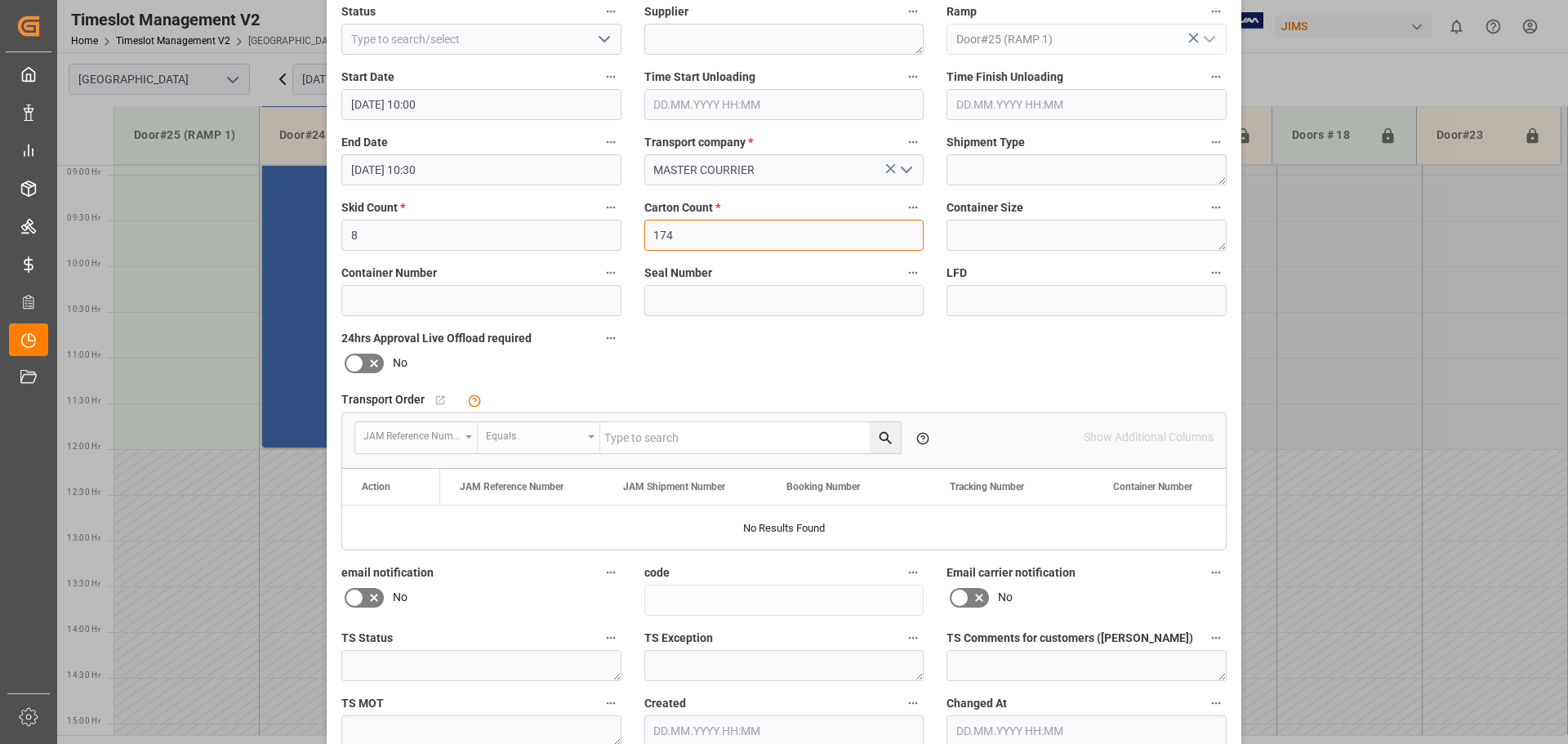
type input "174"
click at [633, 388] on div "No child Object linked" at bounding box center [608, 400] width 356 height 24
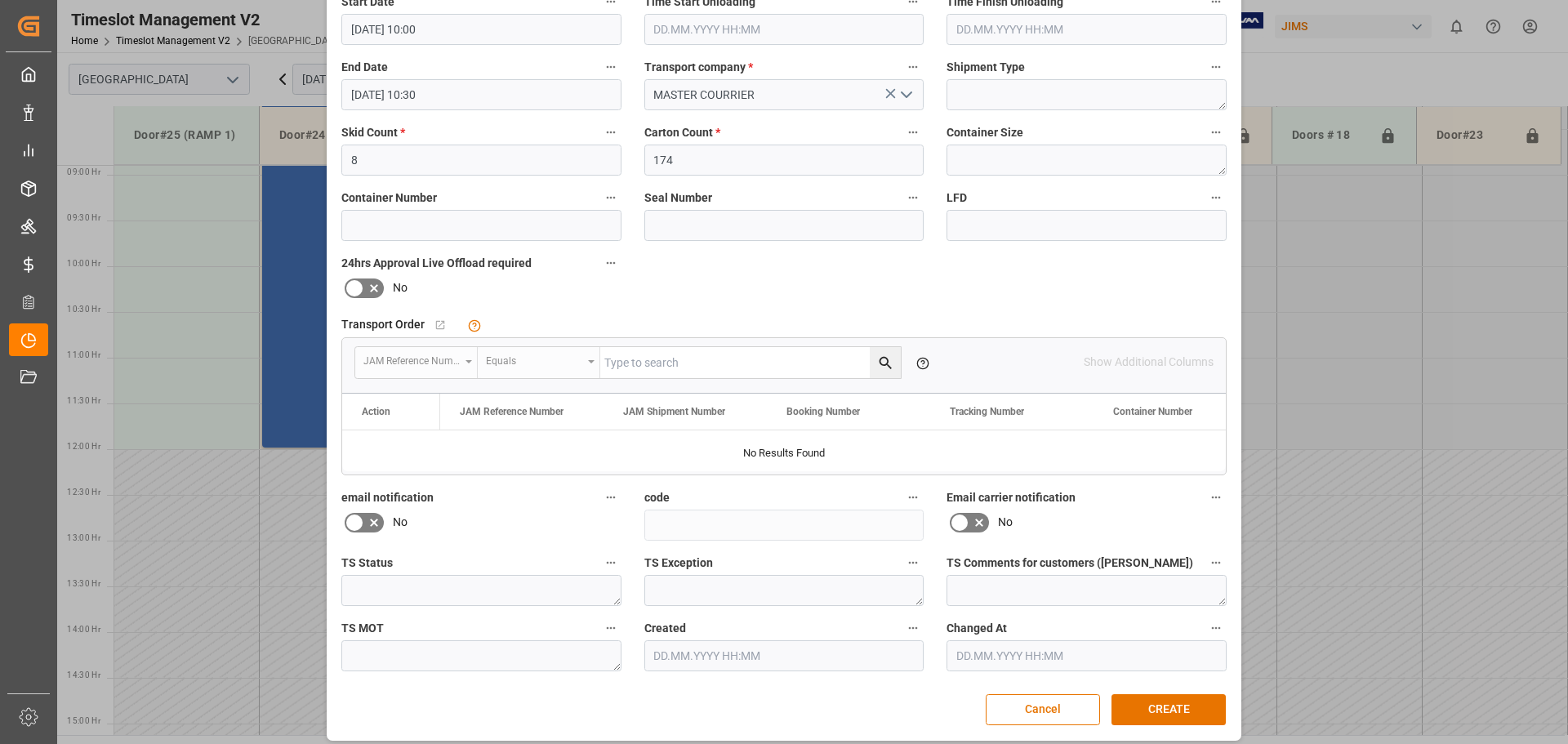
scroll to position [249, 0]
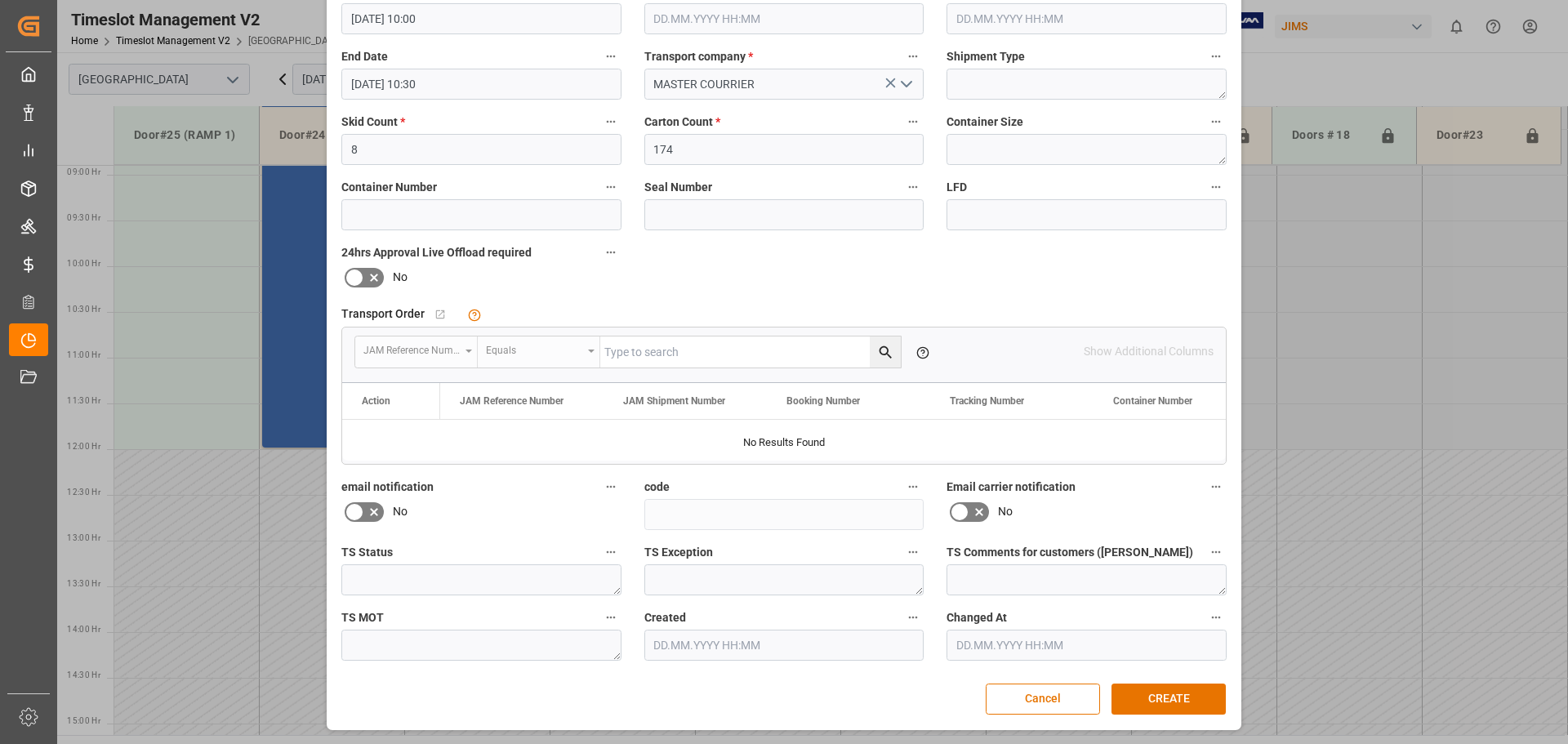
click at [1154, 703] on button "CREATE" at bounding box center [1168, 699] width 115 height 31
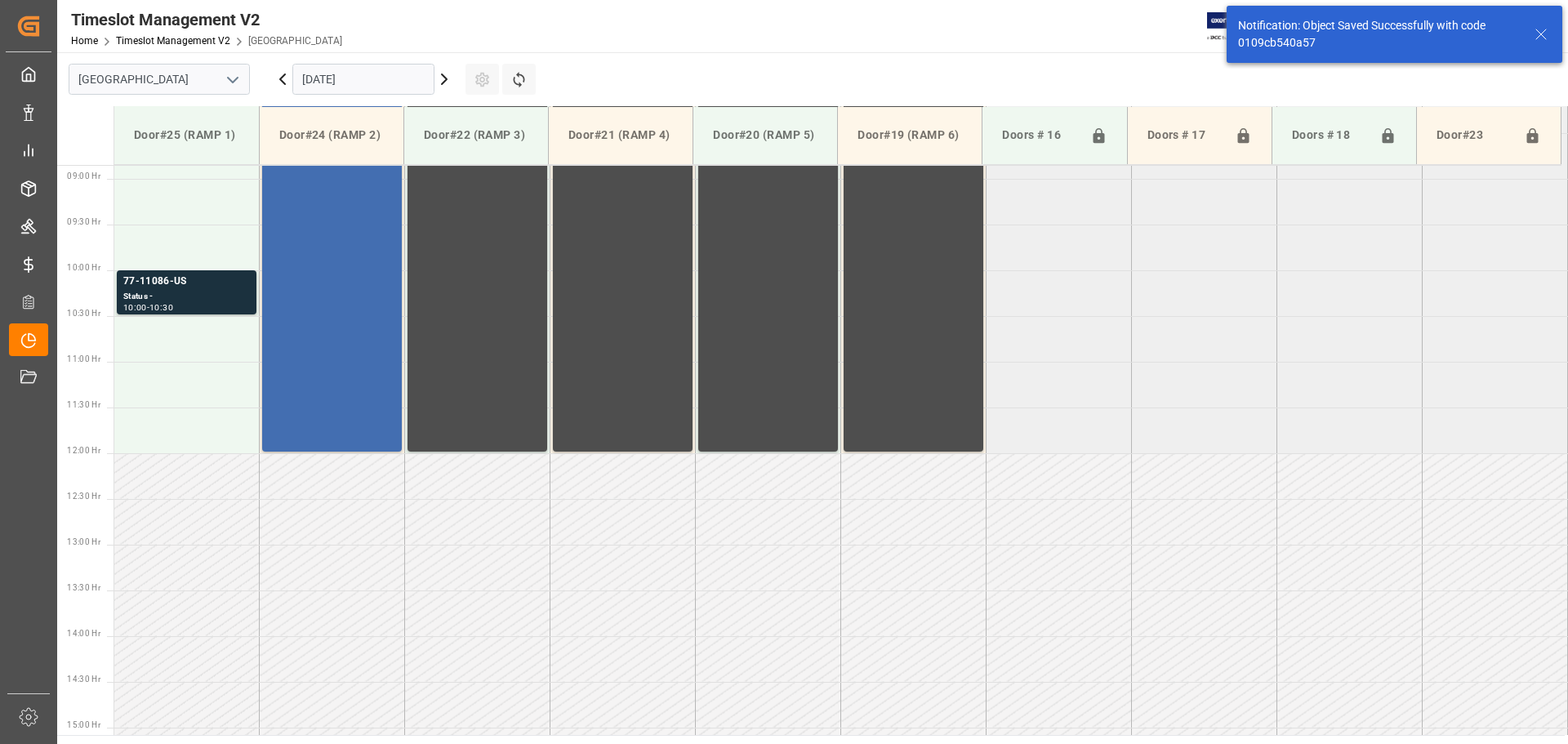
scroll to position [813, 0]
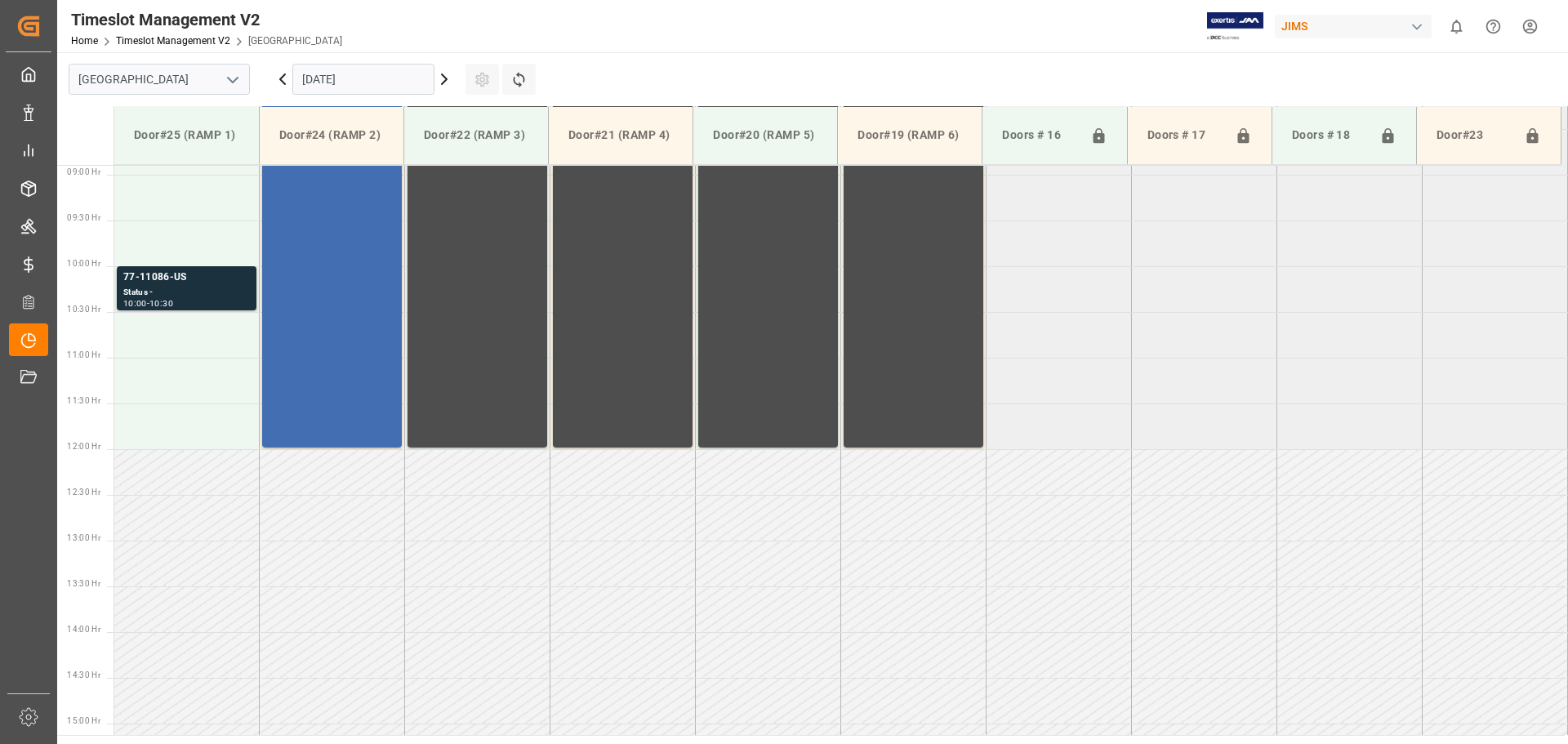
click at [211, 327] on td at bounding box center [187, 334] width 146 height 45
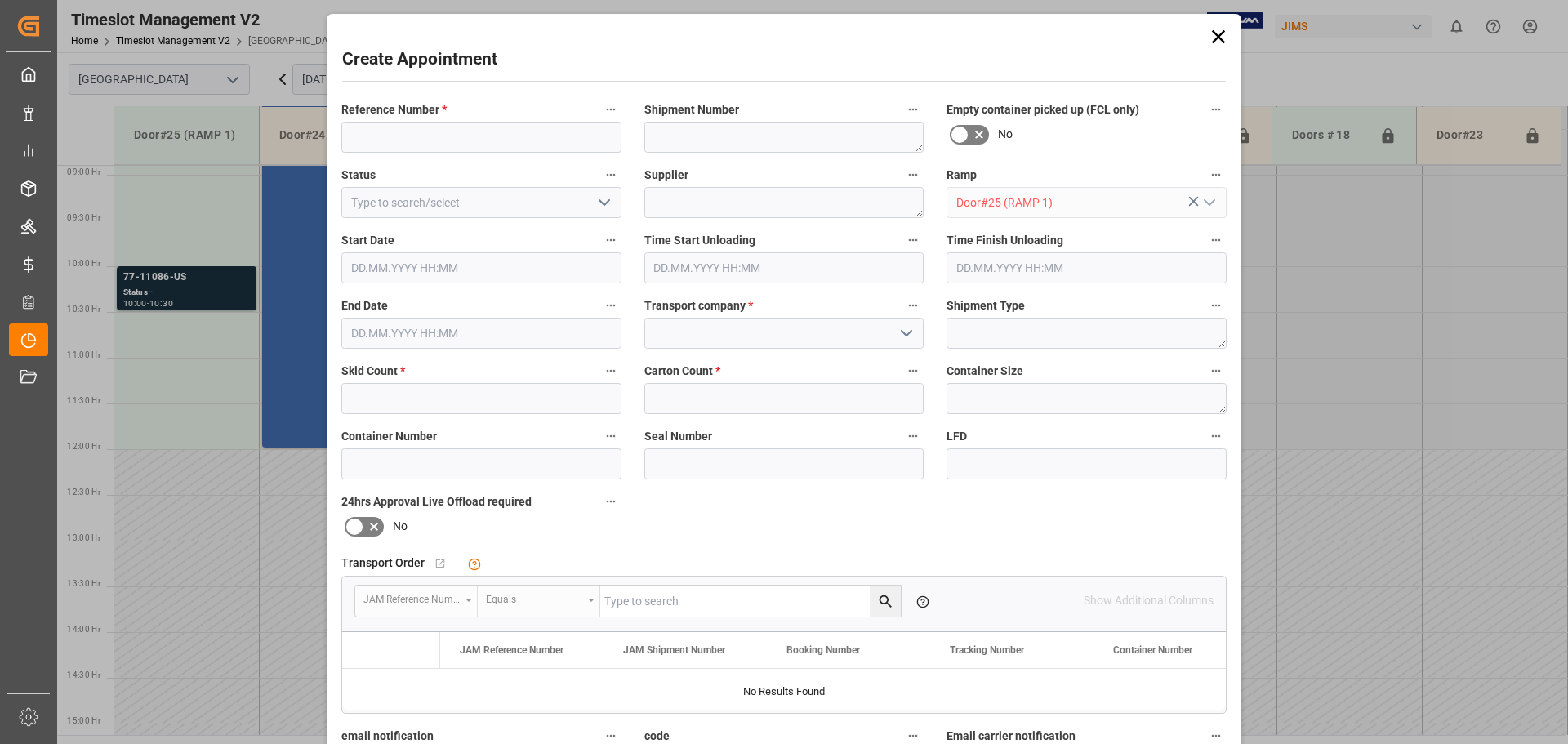
type input "[DATE] 10:30"
type input "[DATE] 11:00"
drag, startPoint x: 436, startPoint y: 134, endPoint x: 413, endPoint y: 57, distance: 80.4
click at [436, 134] on input at bounding box center [481, 137] width 280 height 31
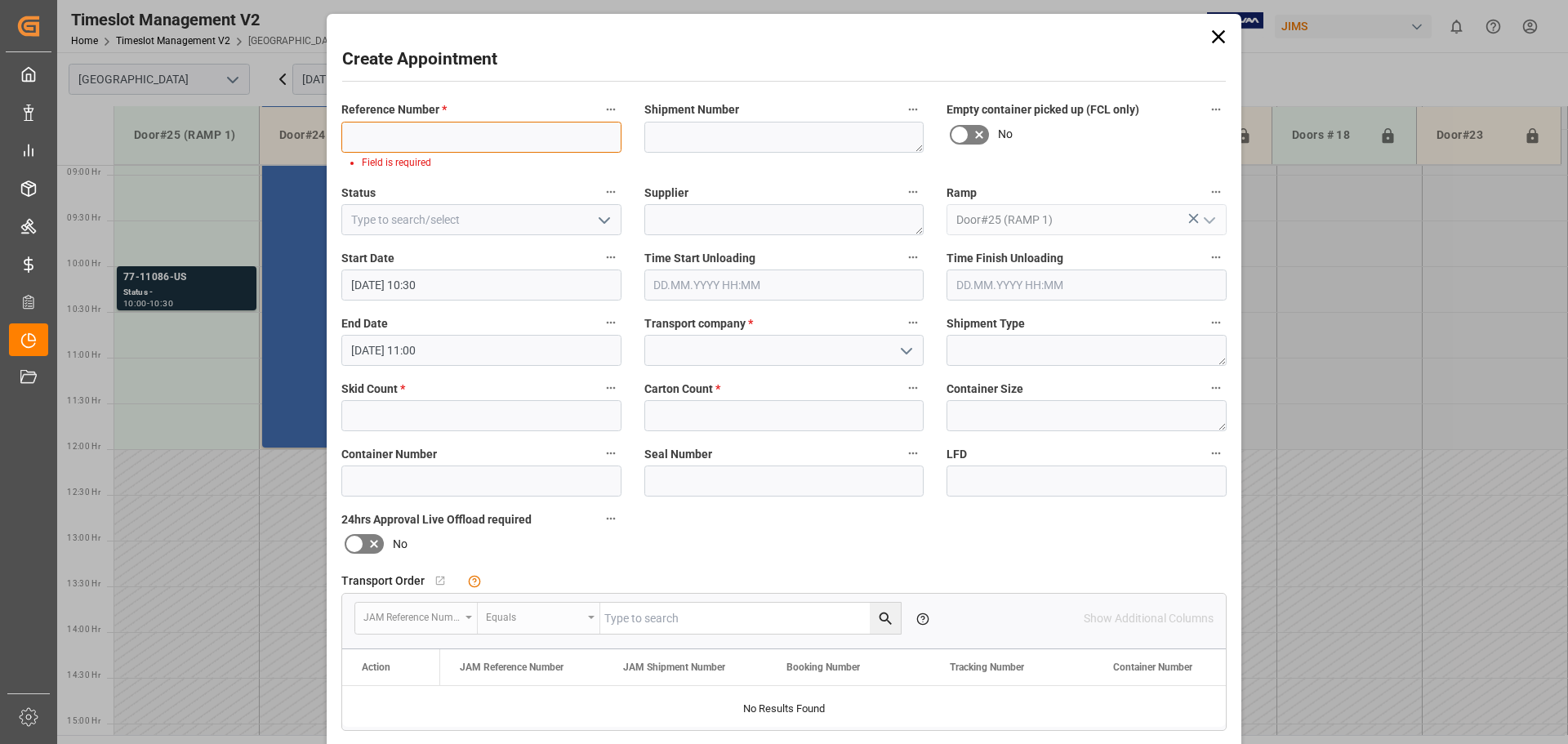
paste input "77-11130-[GEOGRAPHIC_DATA]"
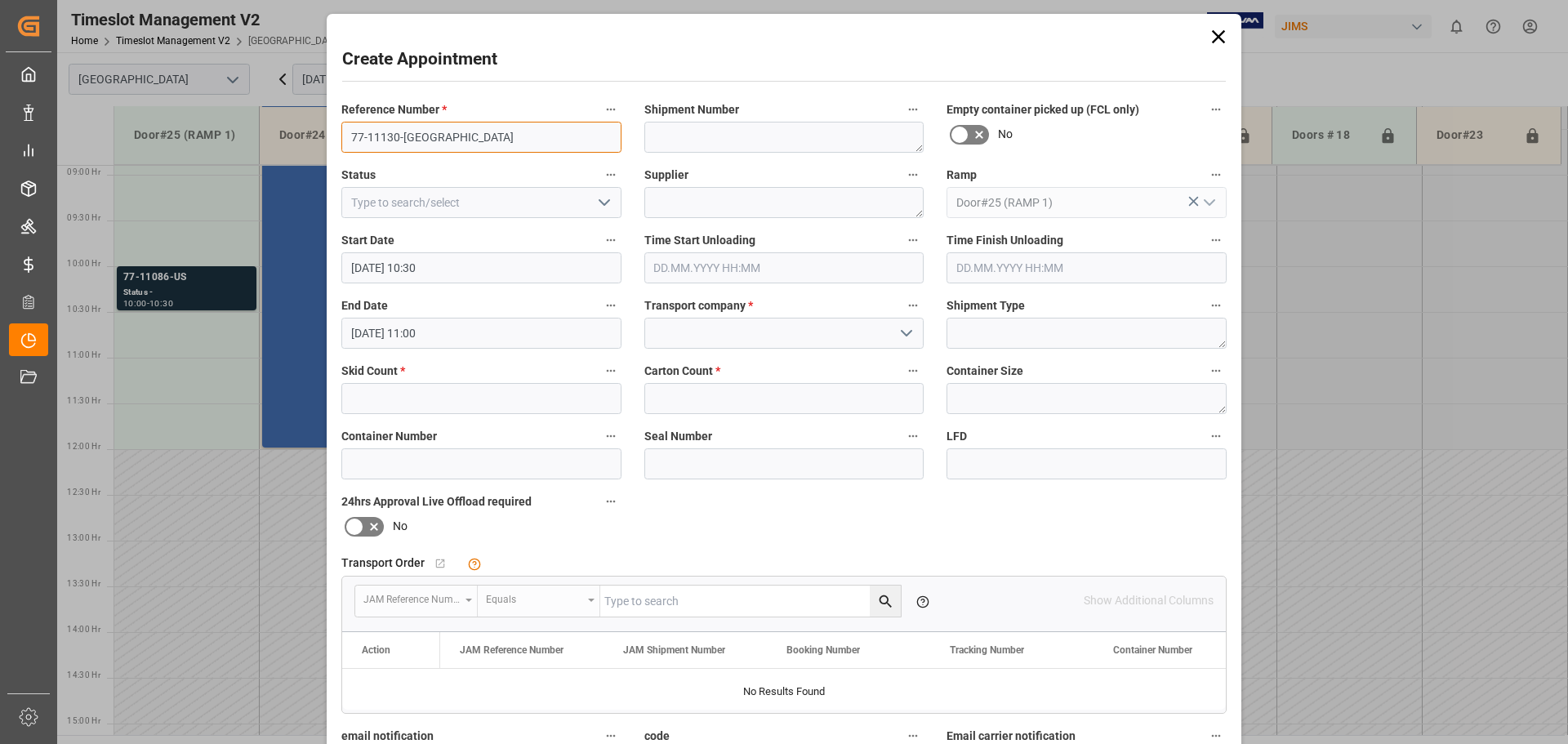
type input "77-11130-[GEOGRAPHIC_DATA]"
click at [443, 393] on input "text" at bounding box center [481, 398] width 280 height 31
type input "6"
click at [709, 320] on input at bounding box center [784, 333] width 280 height 31
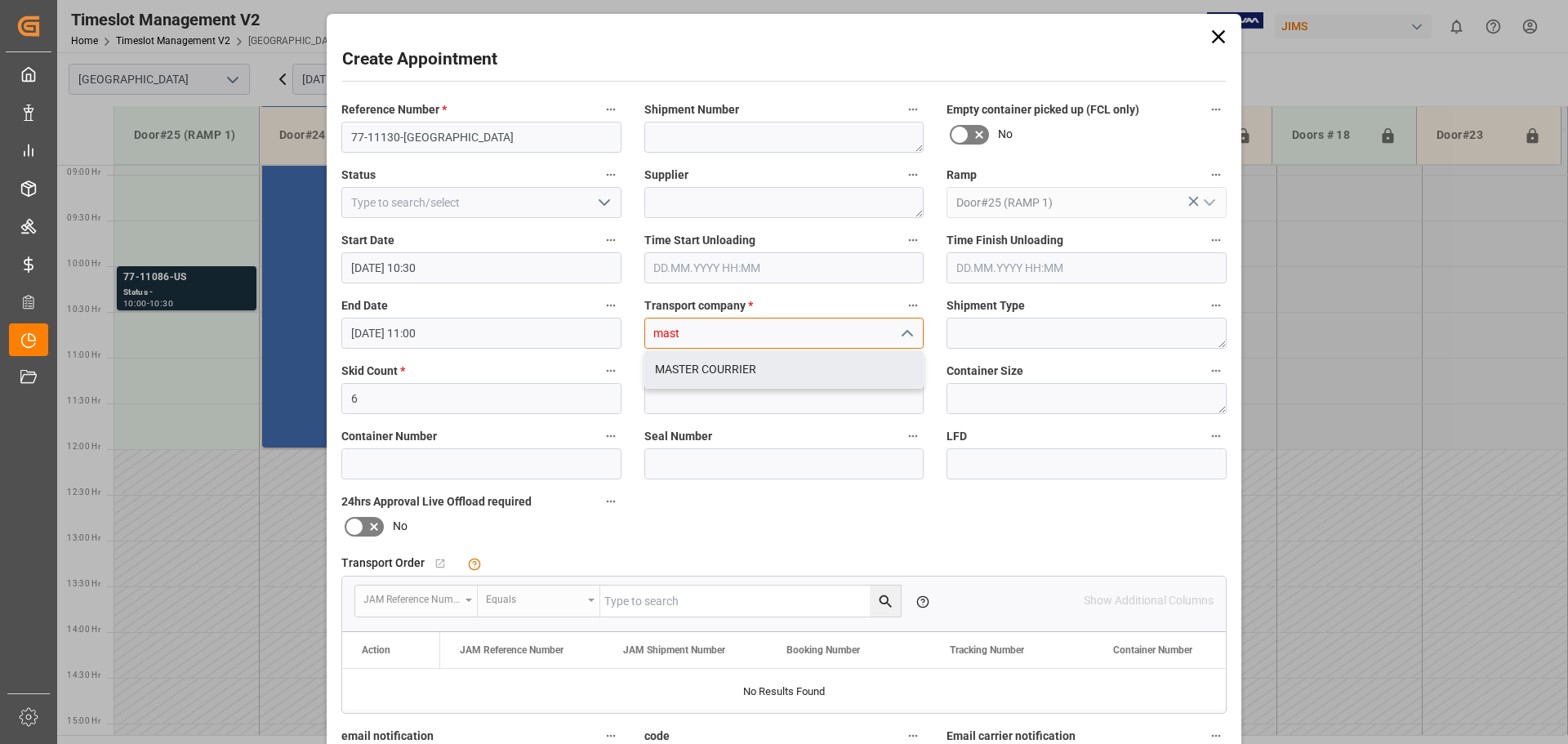
drag, startPoint x: 729, startPoint y: 367, endPoint x: 714, endPoint y: 383, distance: 21.9
click at [728, 367] on div "MASTER COURRIER" at bounding box center [784, 369] width 279 height 37
type input "MASTER COURRIER"
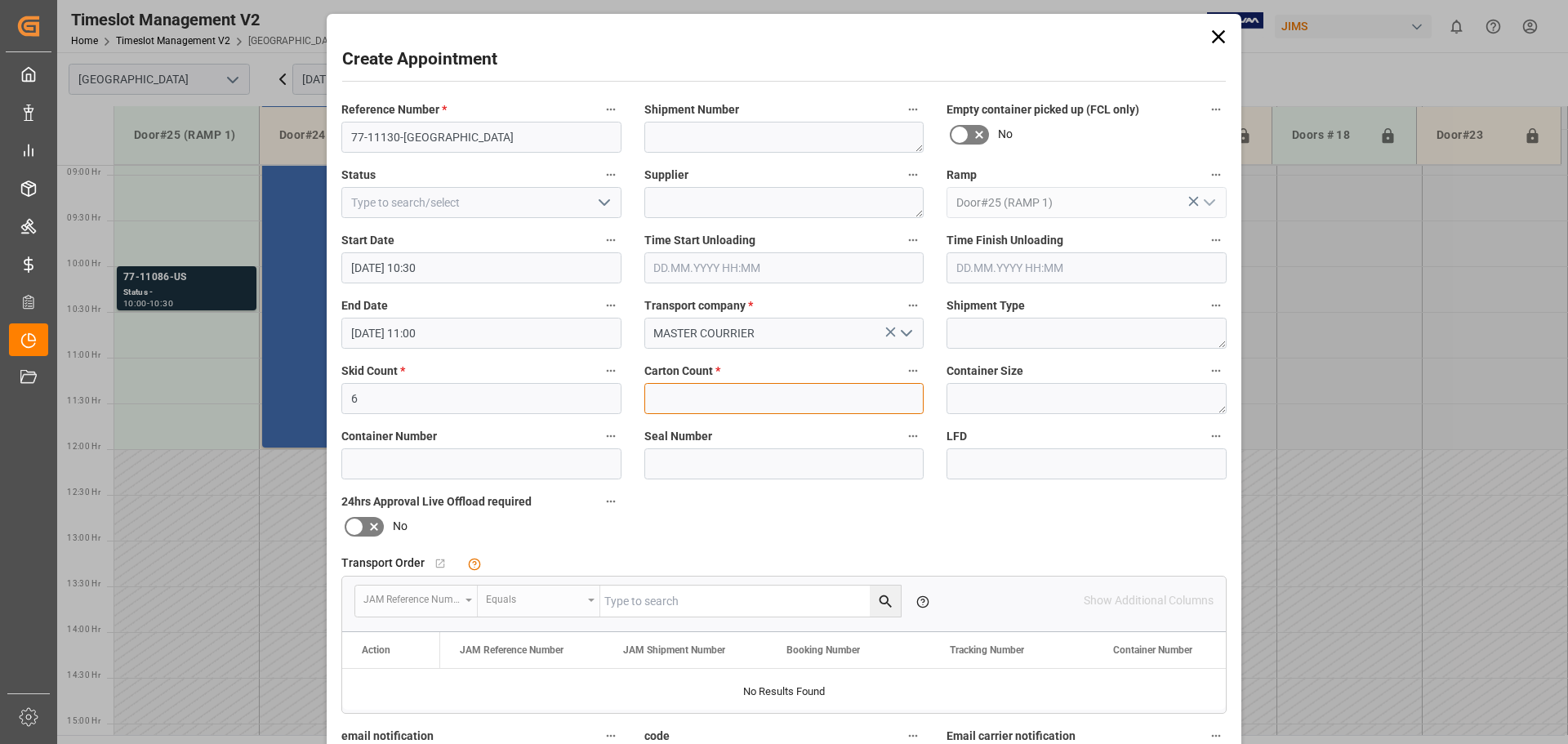
click at [713, 385] on input "text" at bounding box center [784, 398] width 280 height 31
type input "0"
click at [699, 533] on div "Reference Number * 77-11130-US Shipment Number Empty container picked up (FCL o…" at bounding box center [784, 504] width 908 height 822
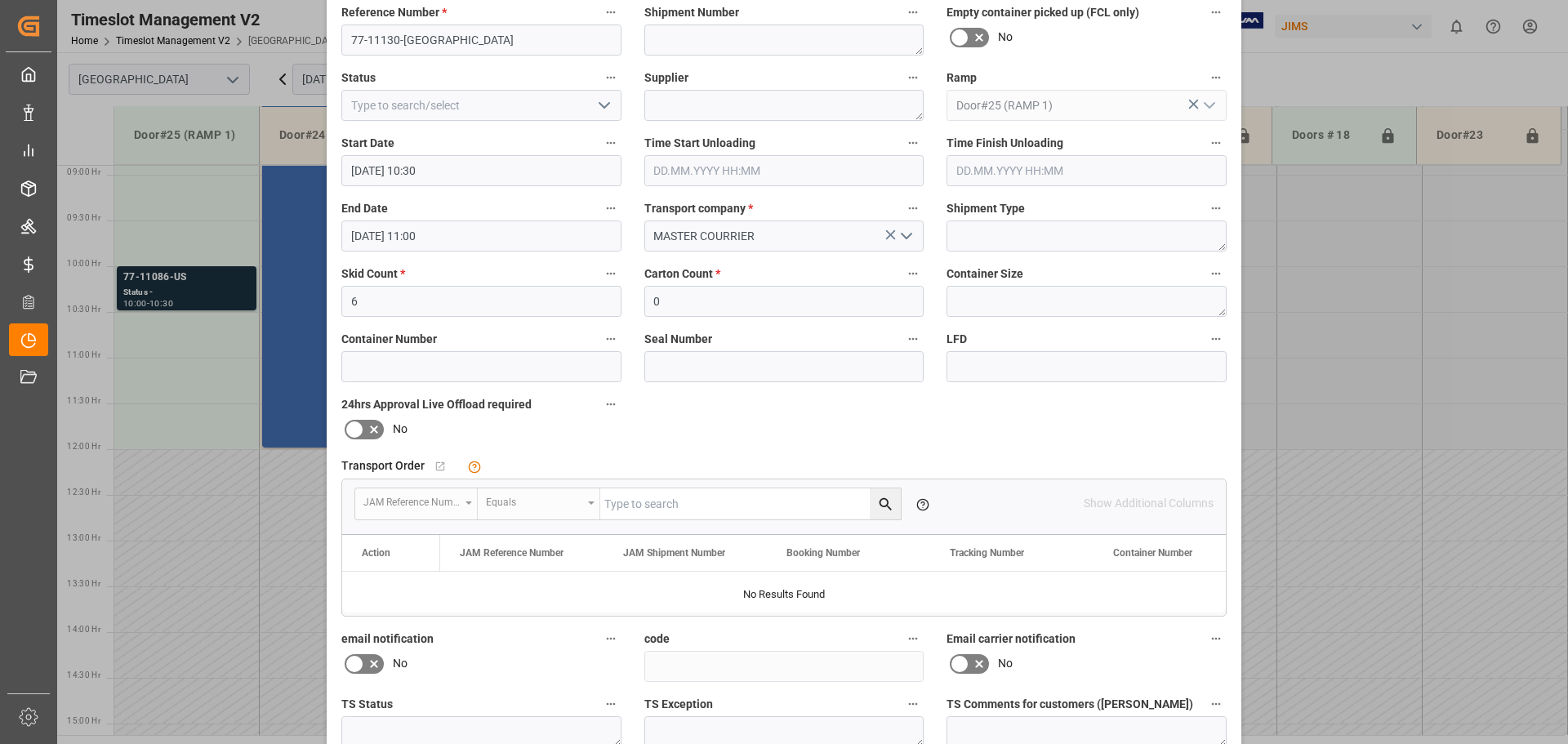
scroll to position [249, 0]
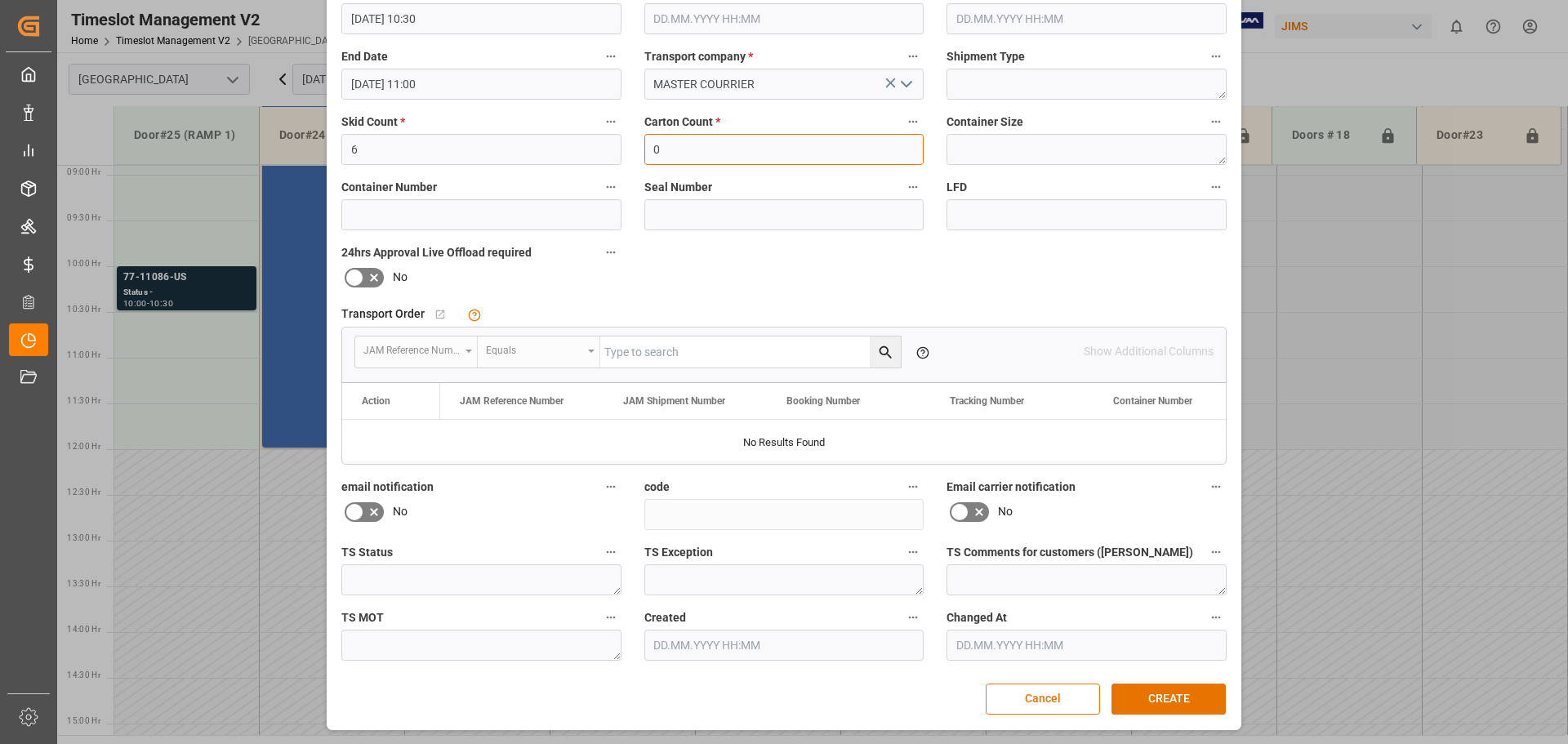
click at [757, 151] on input "0" at bounding box center [784, 149] width 280 height 31
type input "0"
click at [820, 297] on div "Transport Order   No child Object linked JAM Reference Number Equals Please add…" at bounding box center [784, 384] width 908 height 174
click at [1172, 699] on button "CREATE" at bounding box center [1168, 699] width 115 height 31
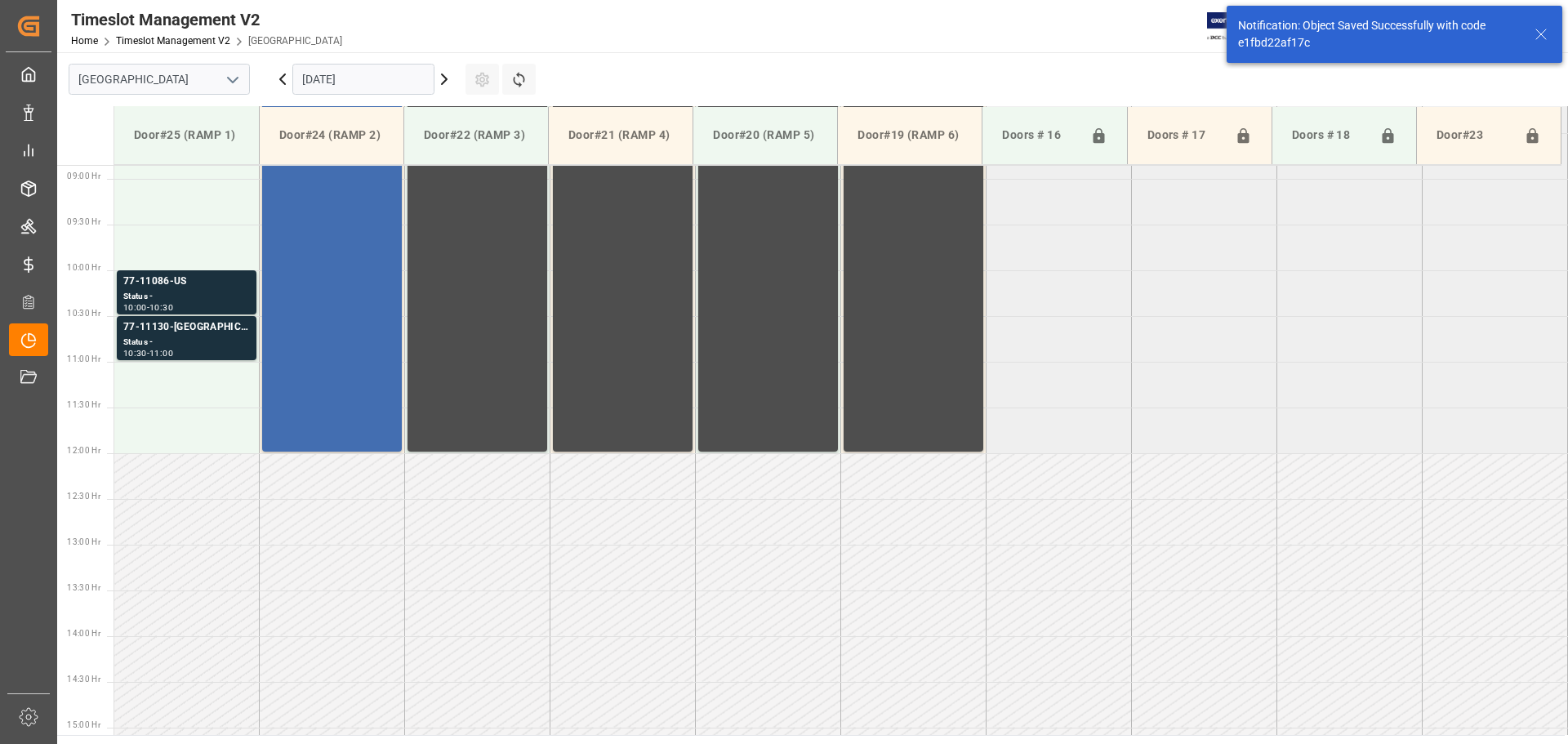
scroll to position [813, 0]
